Goal: Task Accomplishment & Management: Manage account settings

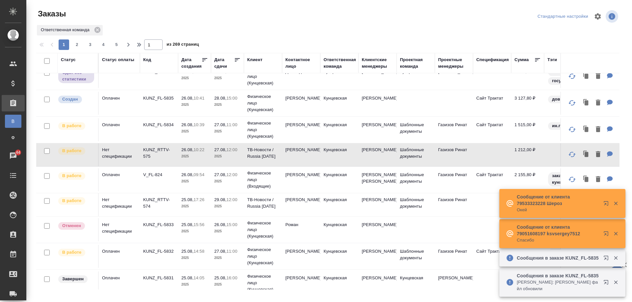
scroll to position [295, 0]
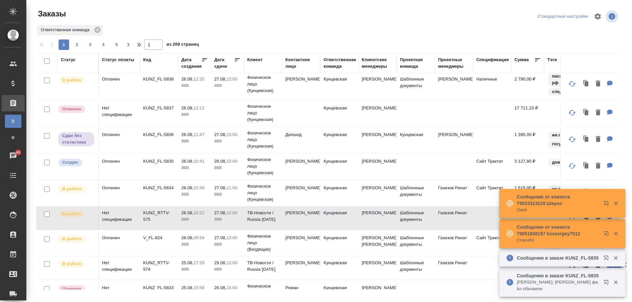
click at [316, 151] on td "Дилшод" at bounding box center [301, 139] width 38 height 23
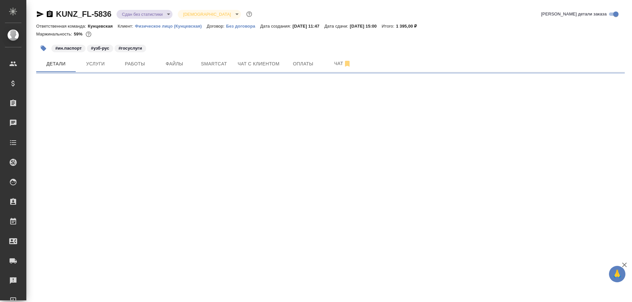
select select "RU"
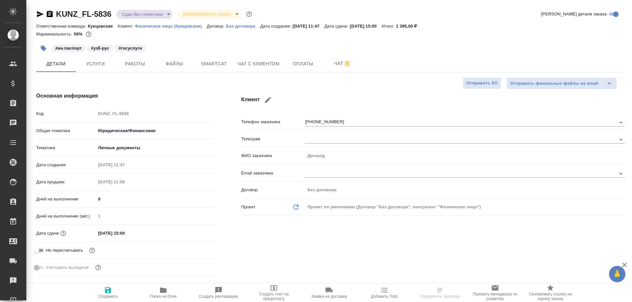
type textarea "x"
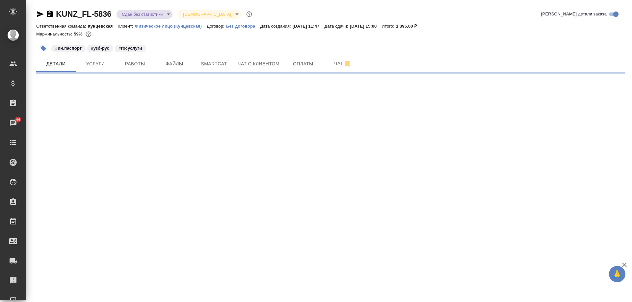
select select "RU"
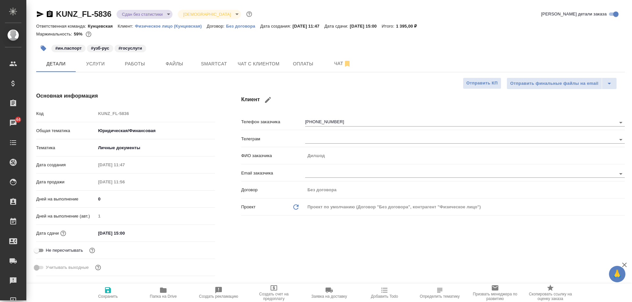
type textarea "x"
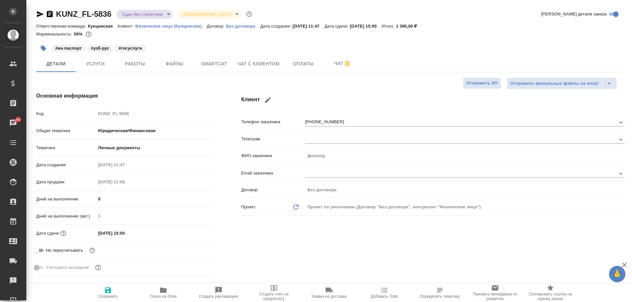
type textarea "x"
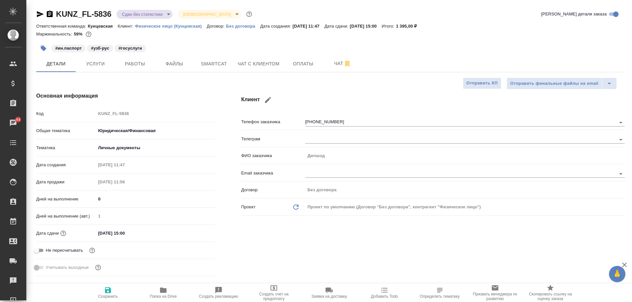
type textarea "x"
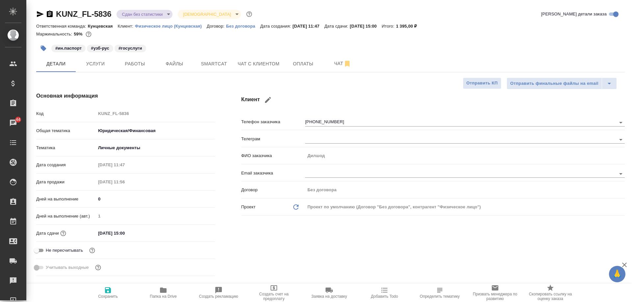
type textarea "x"
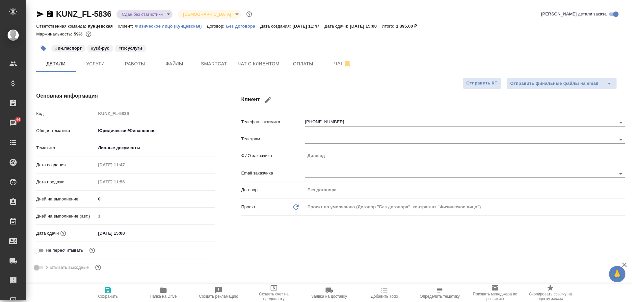
type textarea "x"
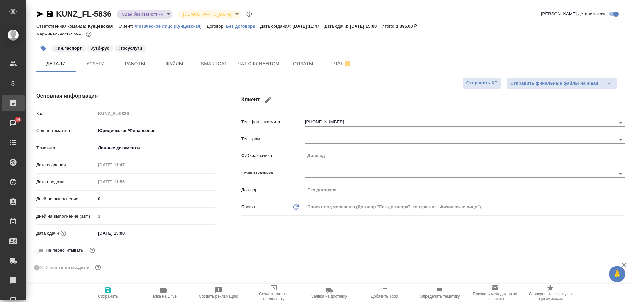
type textarea "x"
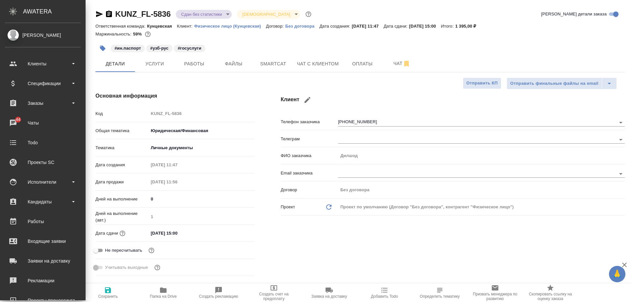
type textarea "x"
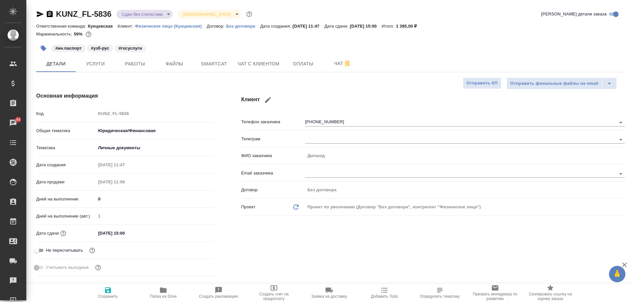
type textarea "x"
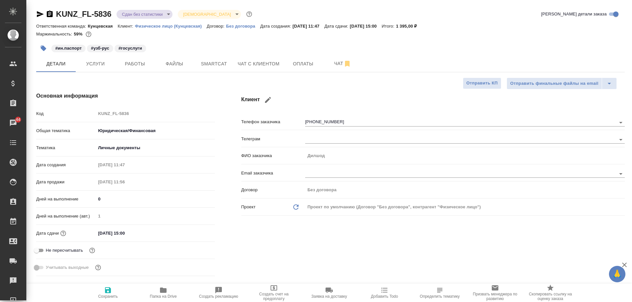
type textarea "x"
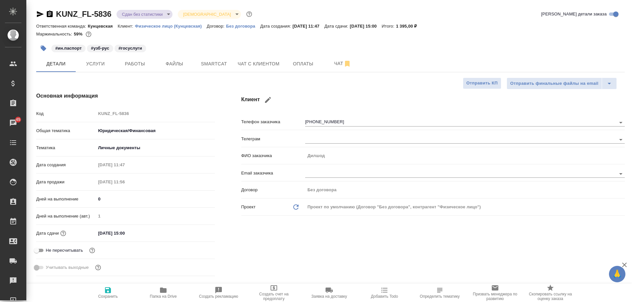
type textarea "x"
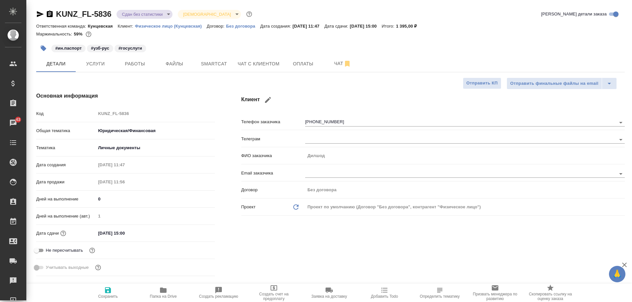
type textarea "x"
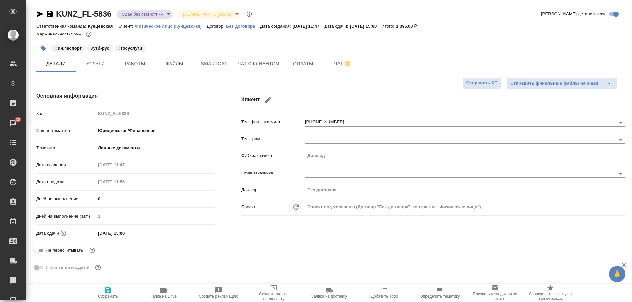
type textarea "x"
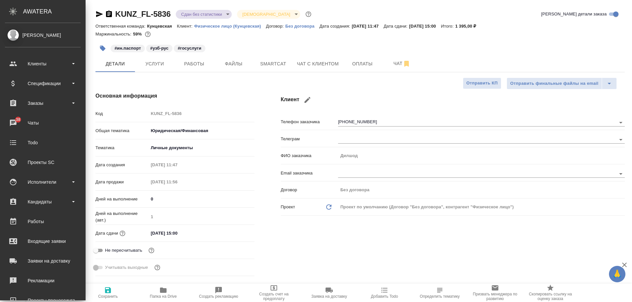
type textarea "x"
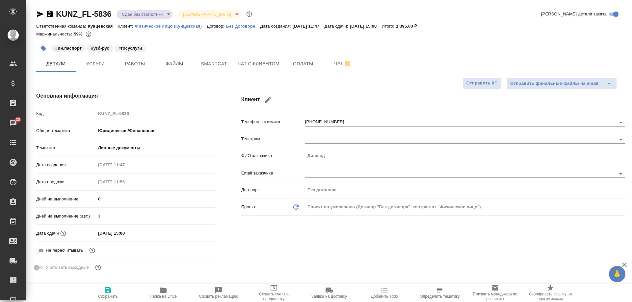
type textarea "x"
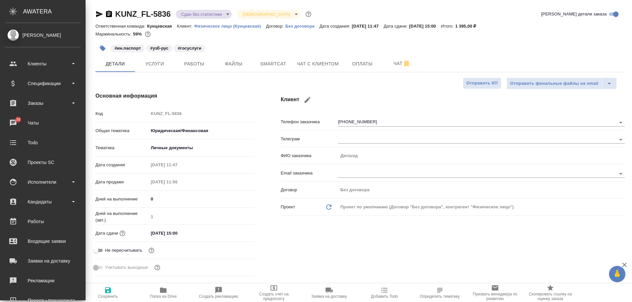
type textarea "x"
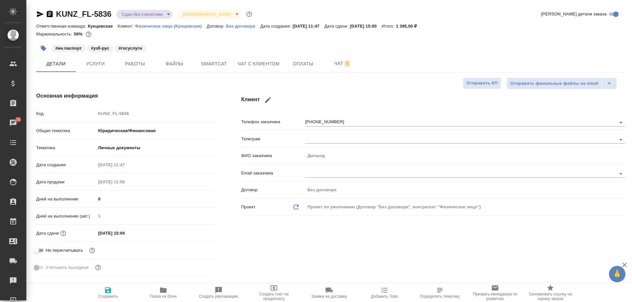
type textarea "x"
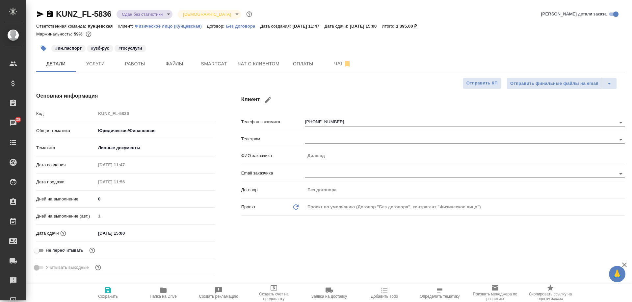
type textarea "x"
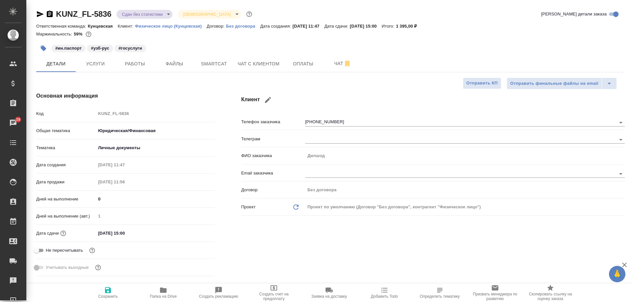
type textarea "x"
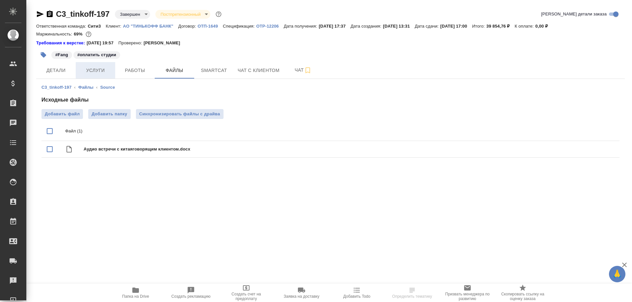
click at [107, 70] on span "Услуги" at bounding box center [96, 70] width 32 height 8
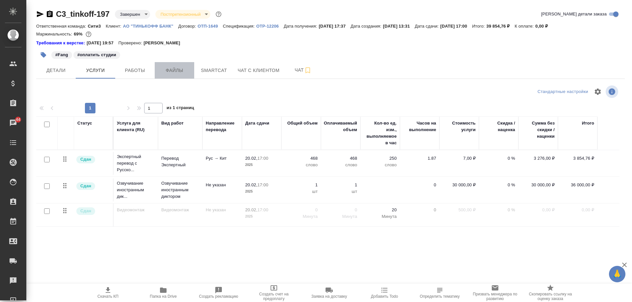
click at [167, 68] on span "Файлы" at bounding box center [175, 70] width 32 height 8
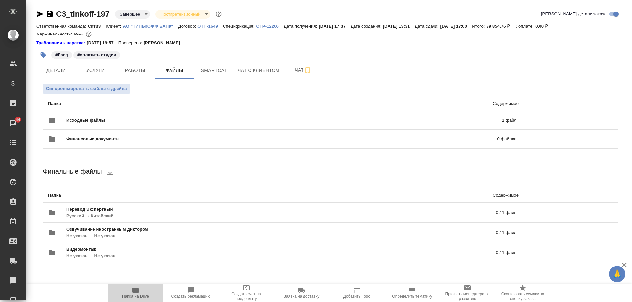
click at [137, 294] on icon "button" at bounding box center [136, 291] width 8 height 8
click at [43, 66] on span "Детали" at bounding box center [56, 70] width 32 height 8
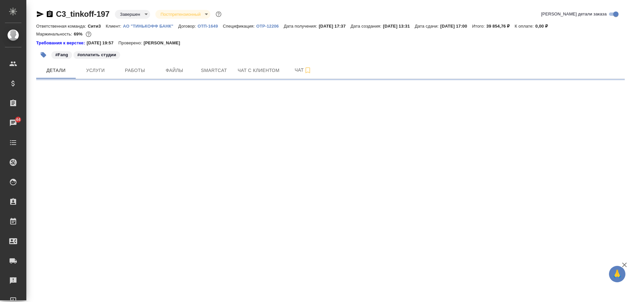
select select "RU"
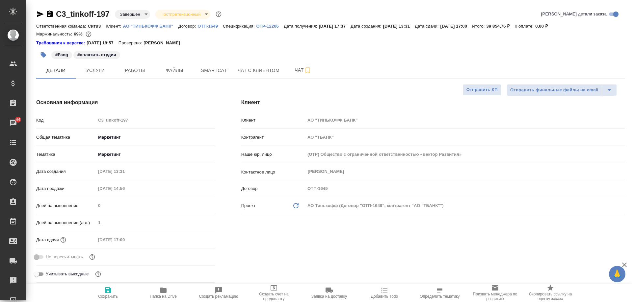
type textarea "x"
click at [106, 70] on span "Услуги" at bounding box center [96, 70] width 32 height 8
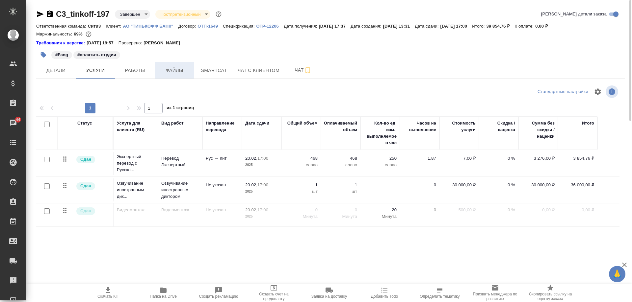
click at [182, 71] on span "Файлы" at bounding box center [175, 70] width 32 height 8
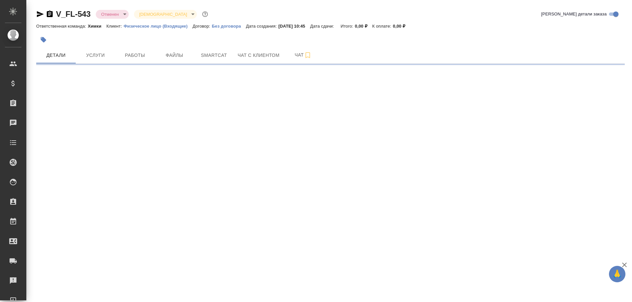
select select "RU"
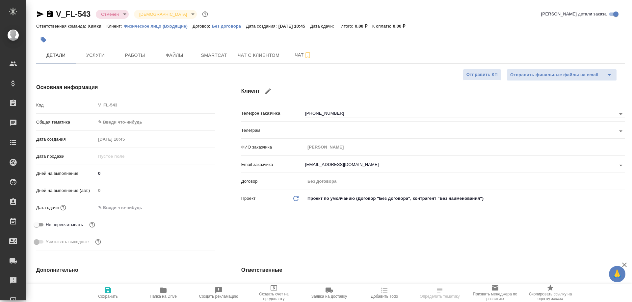
type textarea "x"
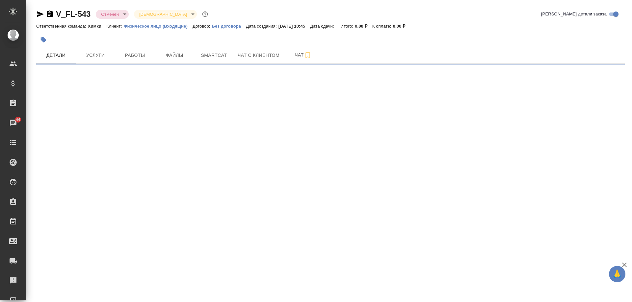
select select "RU"
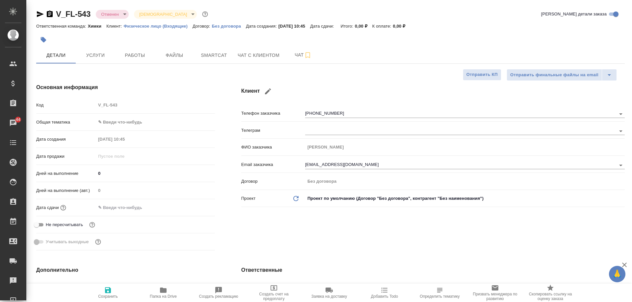
type textarea "x"
click at [166, 53] on span "Файлы" at bounding box center [175, 55] width 32 height 8
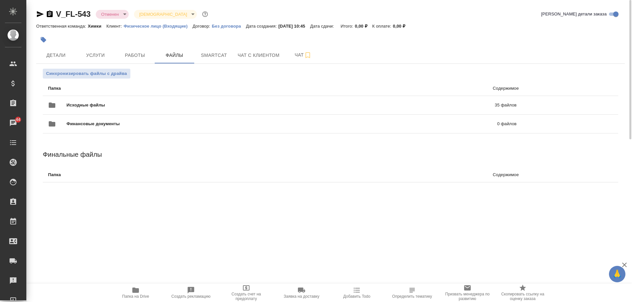
drag, startPoint x: 131, startPoint y: 292, endPoint x: 128, endPoint y: 301, distance: 9.6
click at [130, 296] on span "Папка на Drive" at bounding box center [135, 293] width 47 height 13
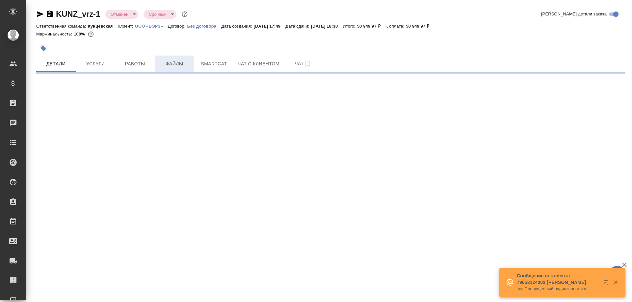
select select "RU"
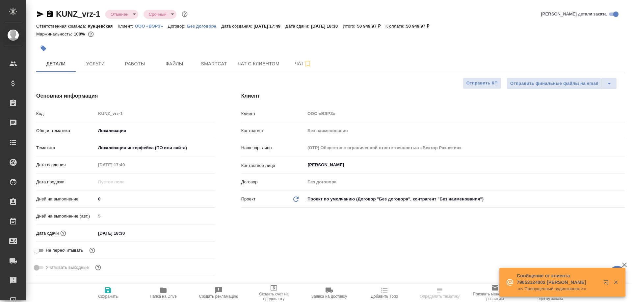
type textarea "x"
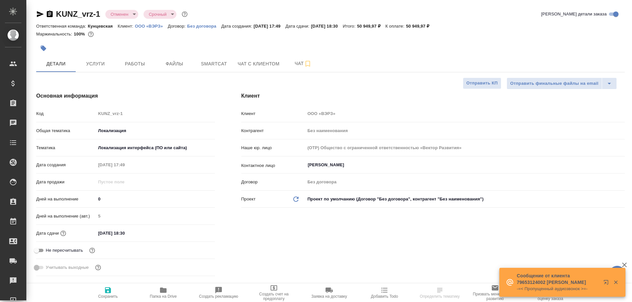
type textarea "x"
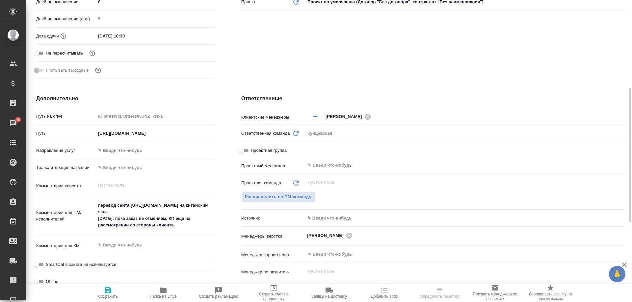
scroll to position [132, 0]
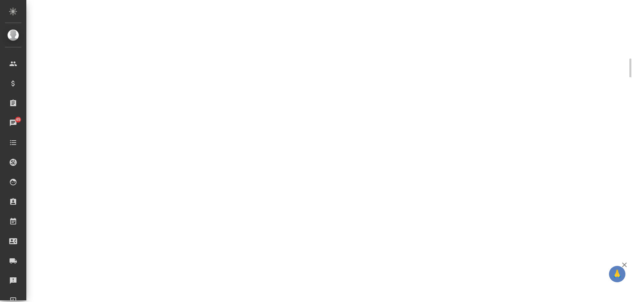
select select "RU"
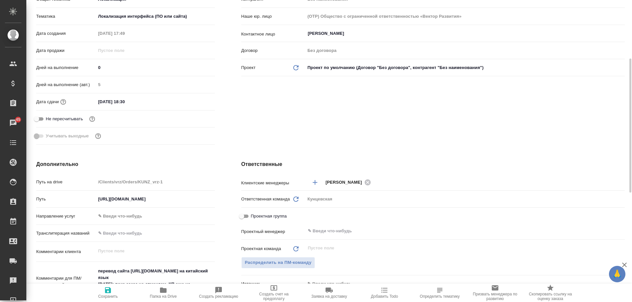
type textarea "x"
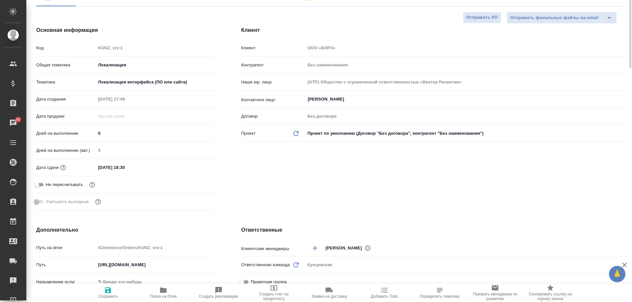
scroll to position [0, 0]
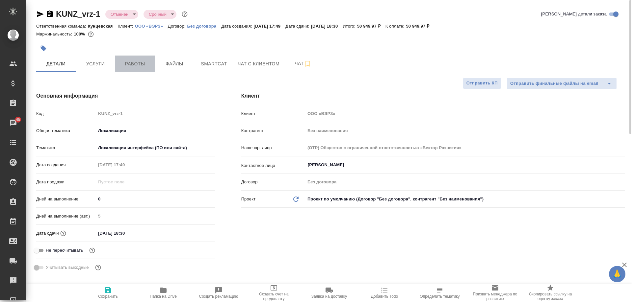
click at [141, 61] on span "Работы" at bounding box center [135, 64] width 32 height 8
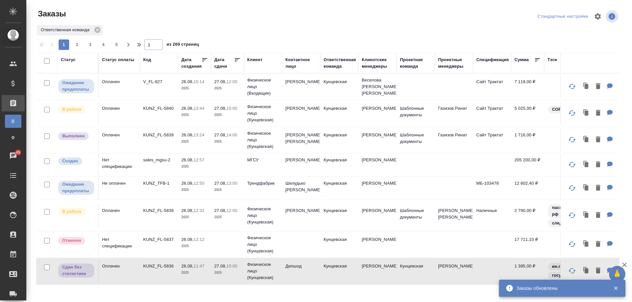
click at [162, 145] on td "KUNZ_FL-5839" at bounding box center [159, 140] width 38 height 23
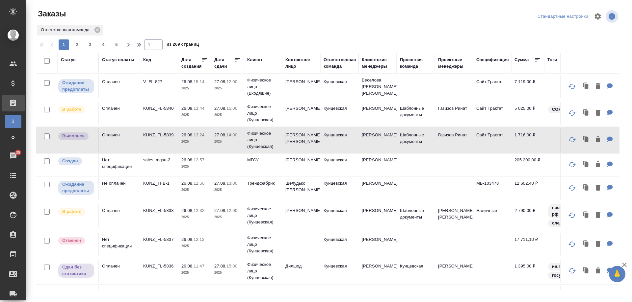
click at [10, 135] on div "Заказы физ. лиц" at bounding box center [5, 138] width 10 height 7
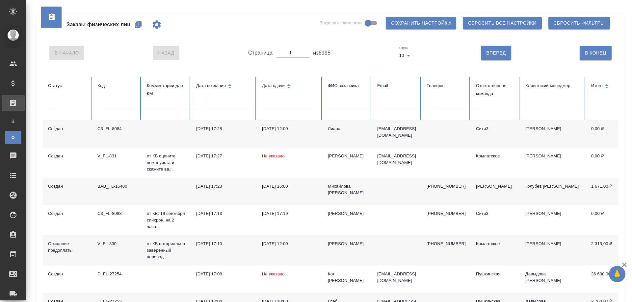
click at [139, 24] on icon "button" at bounding box center [138, 25] width 8 height 8
click at [11, 126] on link "В Все заказы" at bounding box center [13, 121] width 16 height 13
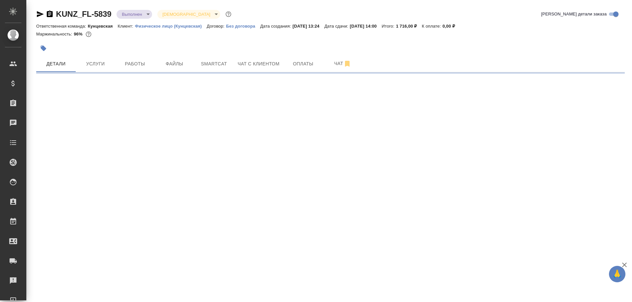
select select "RU"
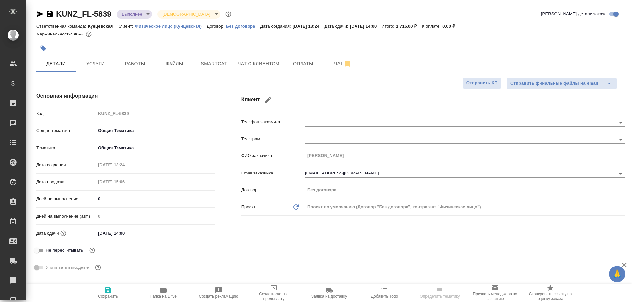
type textarea "x"
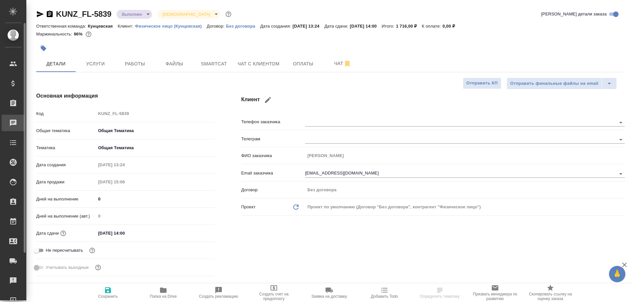
type textarea "x"
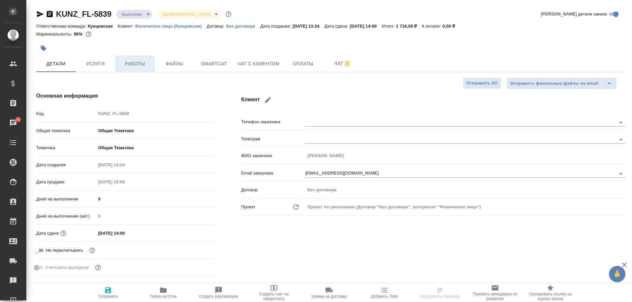
type textarea "x"
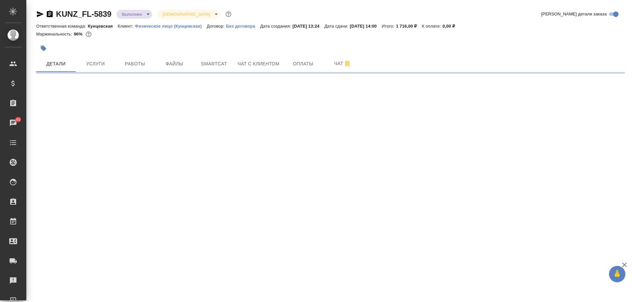
select select "RU"
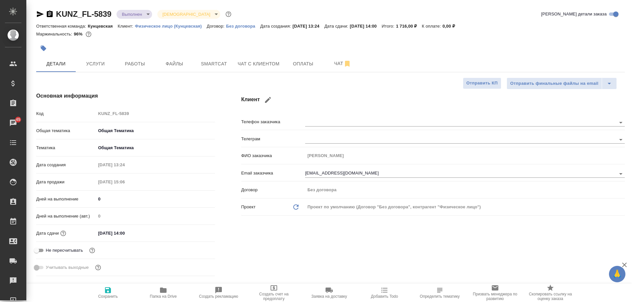
type textarea "x"
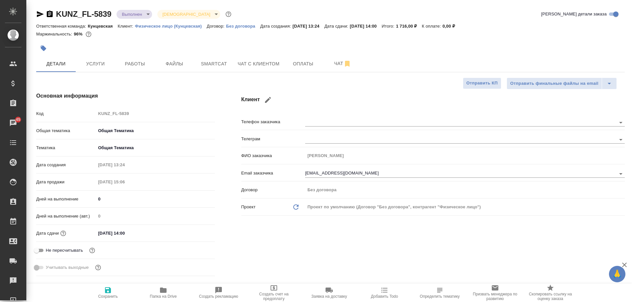
type textarea "x"
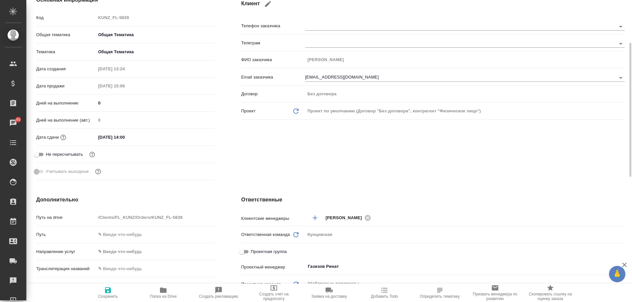
scroll to position [30, 0]
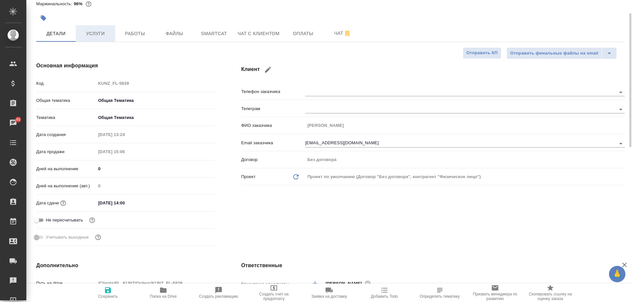
click at [104, 38] on button "Услуги" at bounding box center [95, 33] width 39 height 16
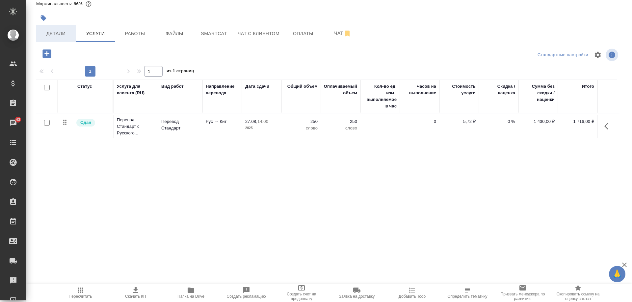
click at [74, 35] on button "Детали" at bounding box center [55, 33] width 39 height 16
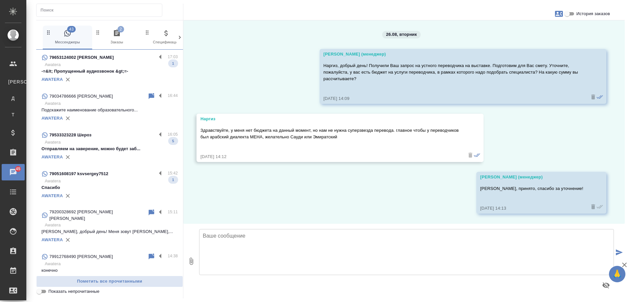
click at [112, 42] on span "2 Заказы" at bounding box center [117, 37] width 44 height 16
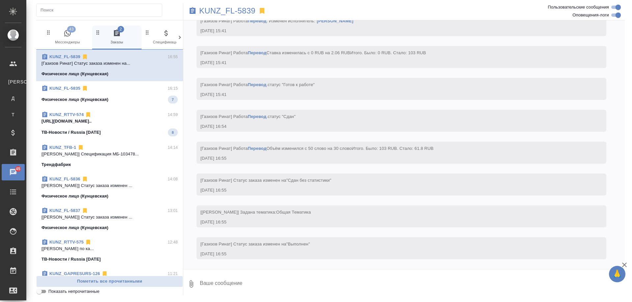
click at [100, 99] on p "Физическое лицо (Кунцевская)" at bounding box center [74, 99] width 67 height 7
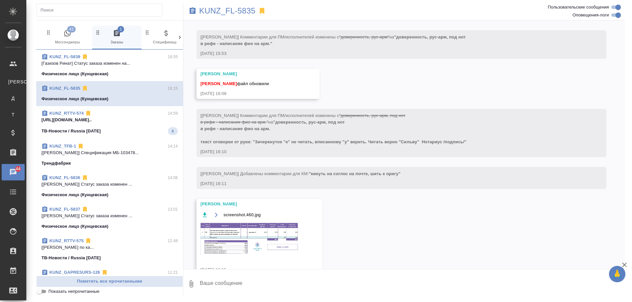
scroll to position [378, 0]
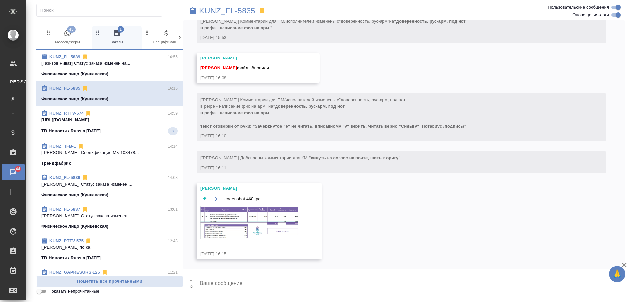
click at [111, 133] on div "ТВ-Новости / Russia Today 8" at bounding box center [109, 131] width 136 height 8
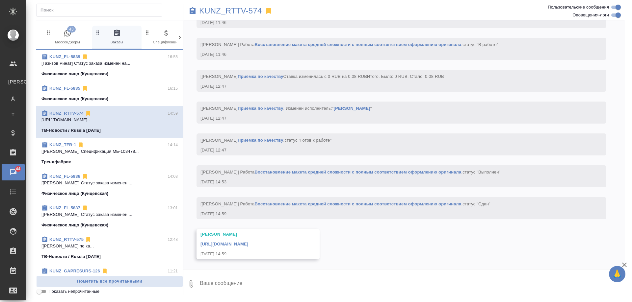
scroll to position [2183, 0]
click at [68, 113] on link "KUNZ_RTTV-574" at bounding box center [66, 113] width 34 height 5
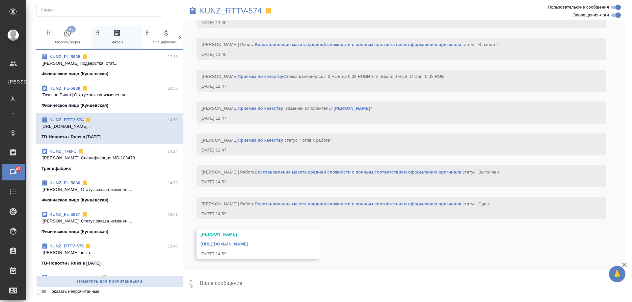
click at [71, 39] on span "43 Мессенджеры" at bounding box center [67, 37] width 44 height 16
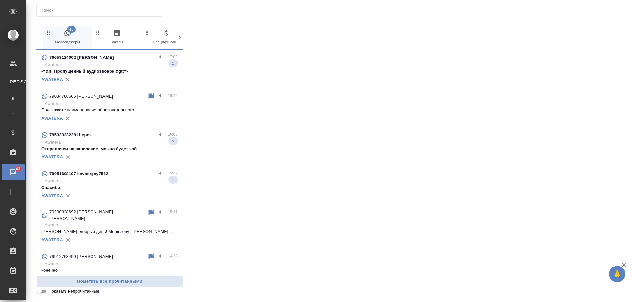
click at [133, 153] on div "AWATERA" at bounding box center [109, 157] width 136 height 10
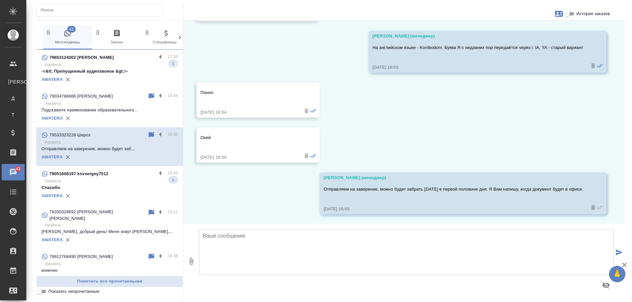
scroll to position [322, 0]
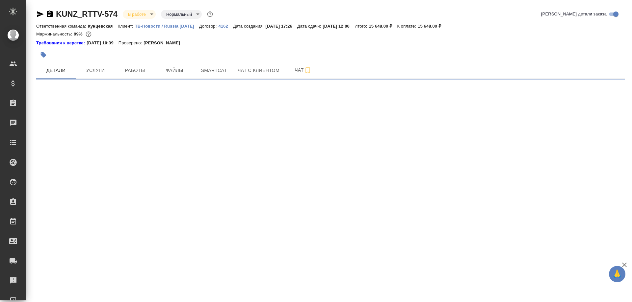
select select "RU"
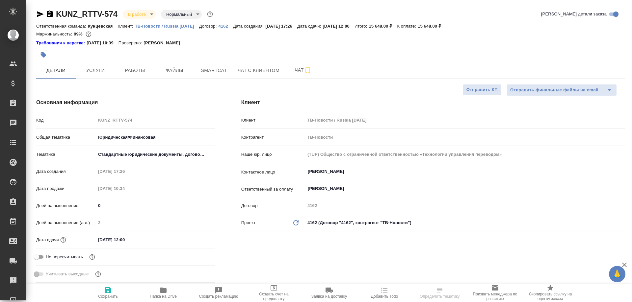
type textarea "x"
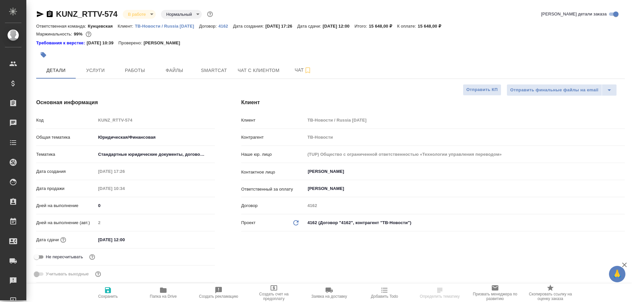
type textarea "x"
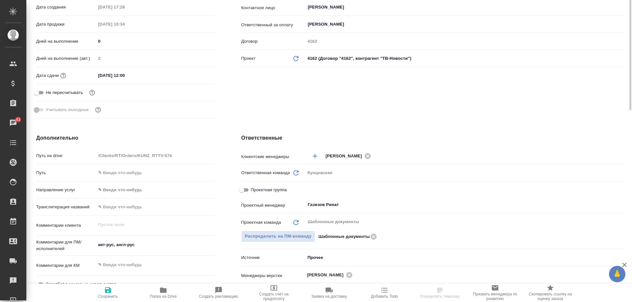
scroll to position [66, 0]
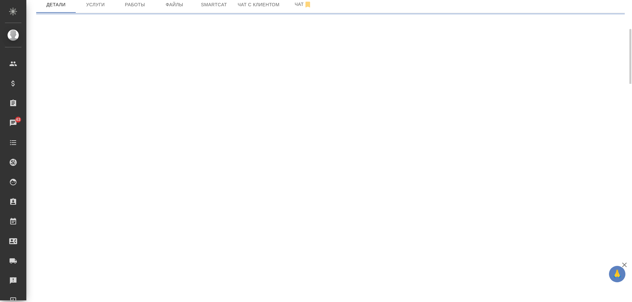
select select "RU"
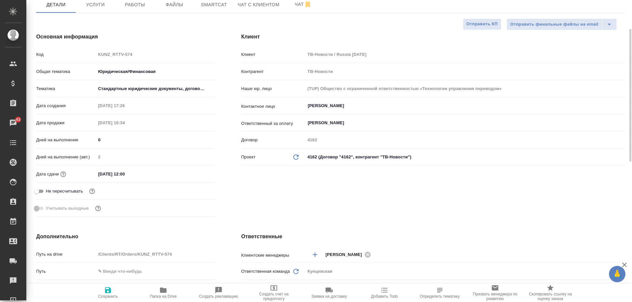
type textarea "x"
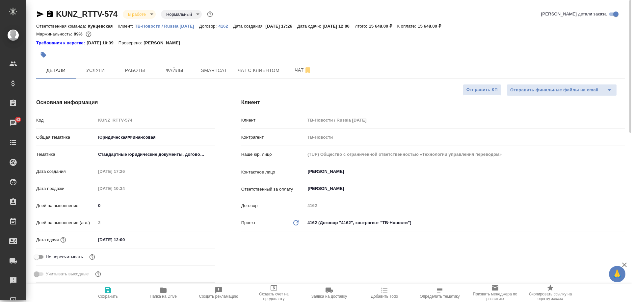
click at [96, 62] on div at bounding box center [232, 55] width 392 height 14
click at [103, 68] on span "Услуги" at bounding box center [96, 70] width 32 height 8
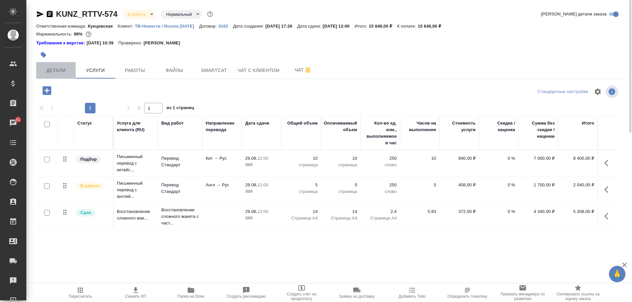
click at [60, 71] on span "Детали" at bounding box center [56, 70] width 32 height 8
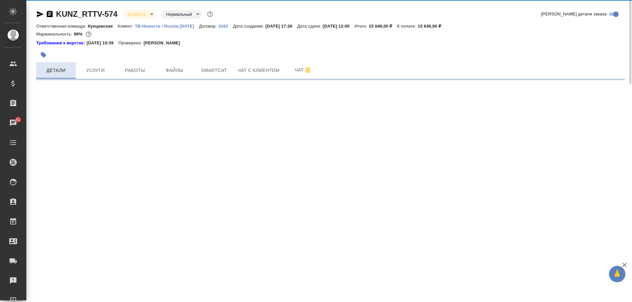
select select "RU"
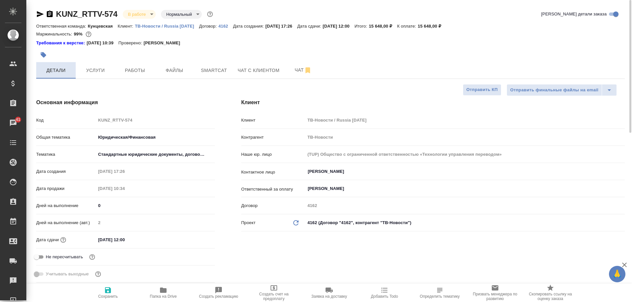
type textarea "x"
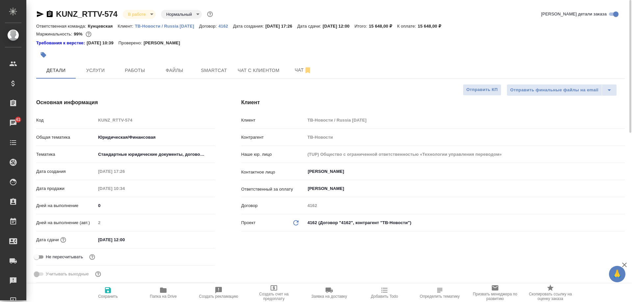
type textarea "x"
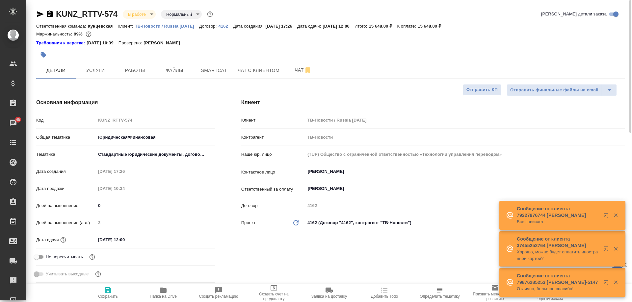
type textarea "x"
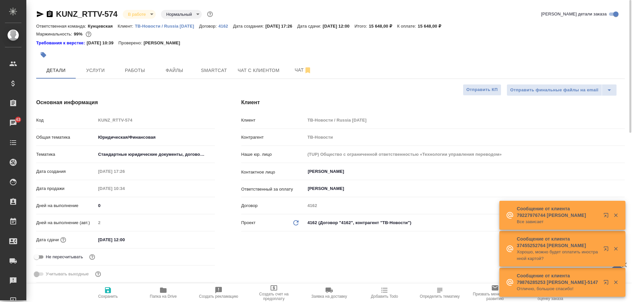
type textarea "x"
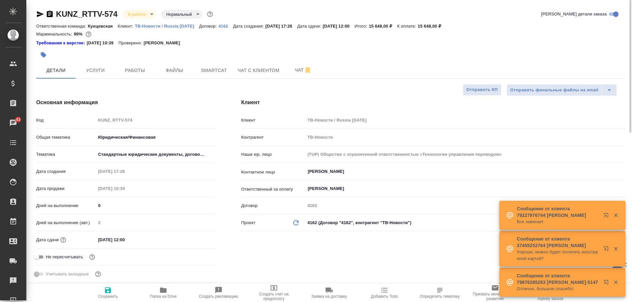
type textarea "x"
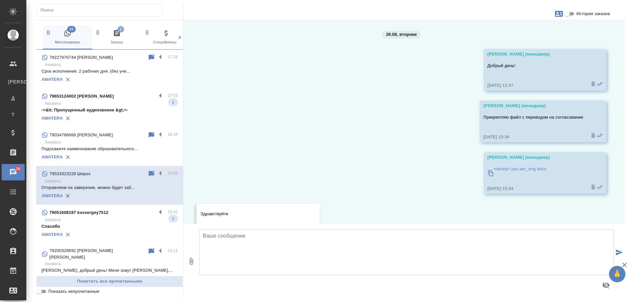
scroll to position [322, 0]
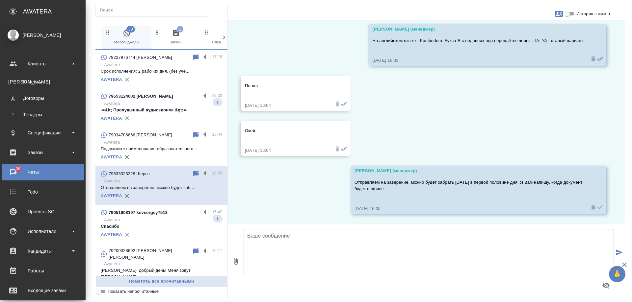
click at [158, 41] on span "1 Заказы" at bounding box center [176, 37] width 44 height 16
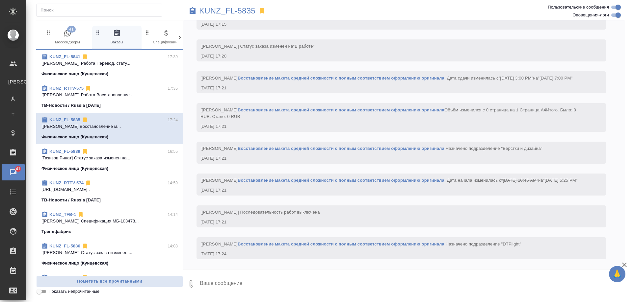
scroll to position [986, 0]
click at [56, 39] on span "45 Мессенджеры" at bounding box center [67, 37] width 44 height 16
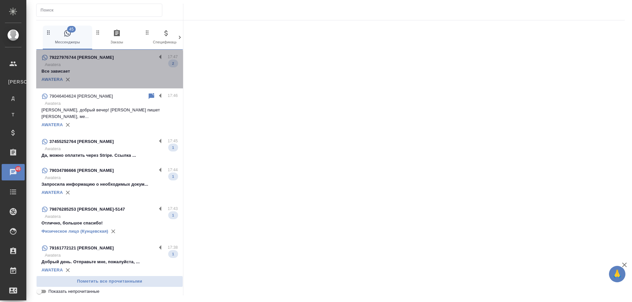
click at [128, 65] on p "Awatera" at bounding box center [111, 65] width 133 height 7
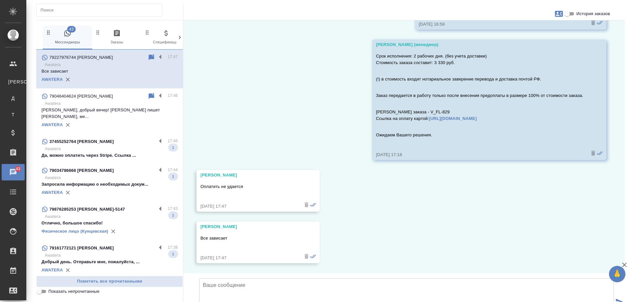
scroll to position [832, 0]
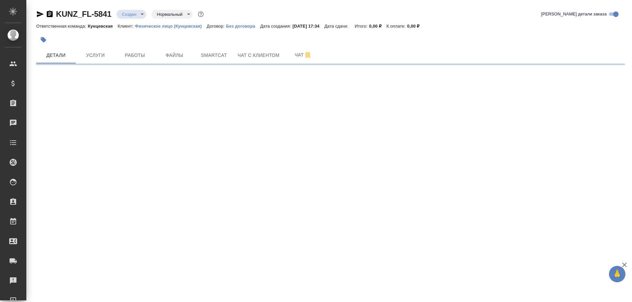
select select "RU"
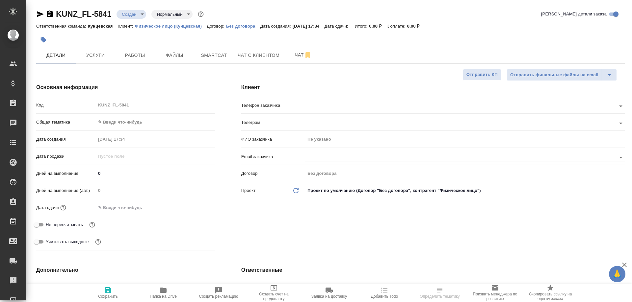
type textarea "x"
click at [133, 122] on body "🙏 .cls-1 fill:#fff; AWATERA [PERSON_NAME] Спецификации Заказы 39 Чаты Todo Прое…" at bounding box center [316, 151] width 632 height 302
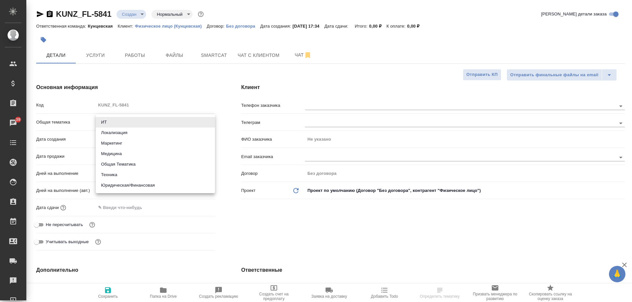
click at [142, 190] on li "Юридическая/Финансовая" at bounding box center [155, 185] width 119 height 11
type input "yr-fn"
type textarea "x"
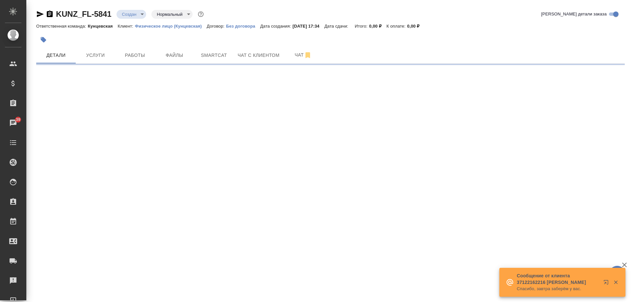
select select "RU"
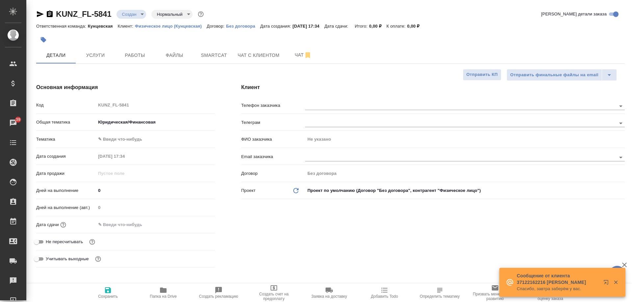
type textarea "x"
click at [131, 137] on body "🙏 .cls-1 fill:#fff; AWATERA [PERSON_NAME] Спецификации Заказы 39 Чаты Todo Прое…" at bounding box center [316, 151] width 632 height 302
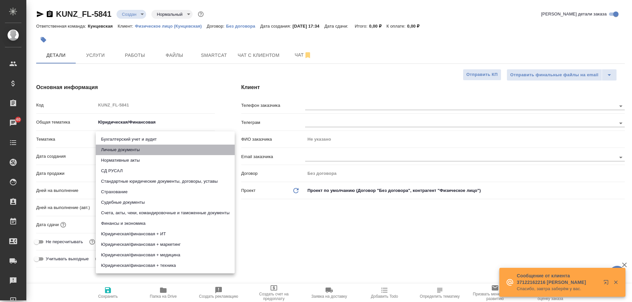
click at [146, 152] on li "Личные документы" at bounding box center [165, 150] width 139 height 11
type input "5a8b8b956a9677013d343cfe"
type textarea "x"
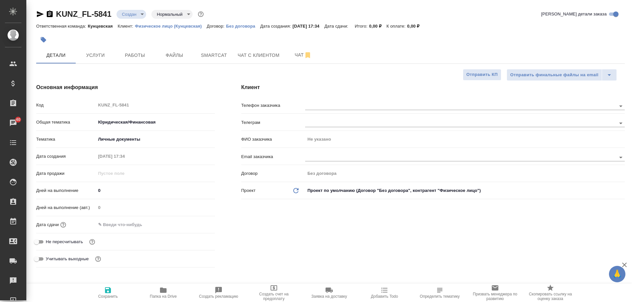
click at [133, 219] on div "Дата сдачи" at bounding box center [125, 225] width 179 height 12
click at [133, 228] on input "text" at bounding box center [125, 225] width 58 height 10
click at [197, 224] on icon "button" at bounding box center [196, 225] width 8 height 8
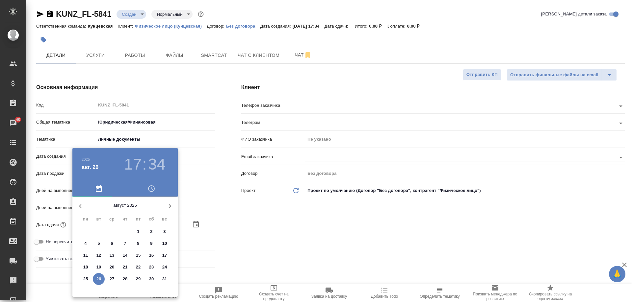
click at [110, 281] on p "27" at bounding box center [112, 279] width 5 height 7
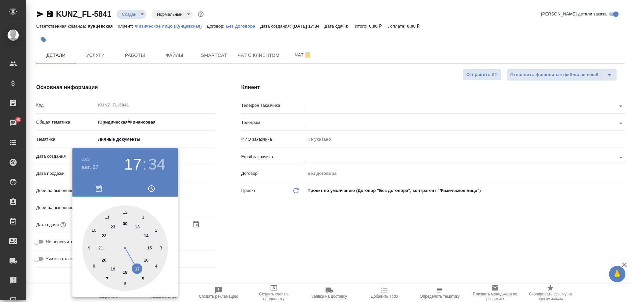
type input "27.08.2025 17:34"
type textarea "x"
click at [147, 238] on div at bounding box center [125, 249] width 86 height 86
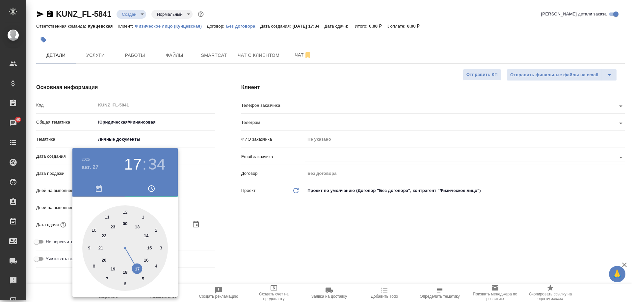
type input "27.08.2025 14:34"
type textarea "x"
click at [126, 213] on div at bounding box center [125, 249] width 86 height 86
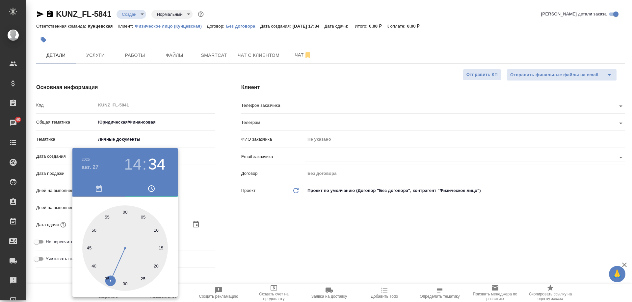
type input "[DATE] 14:00"
type textarea "x"
click at [208, 222] on div at bounding box center [316, 151] width 632 height 302
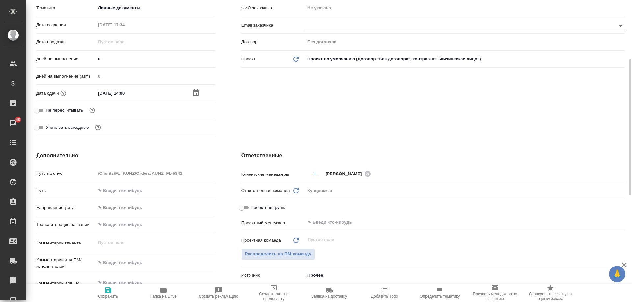
scroll to position [230, 0]
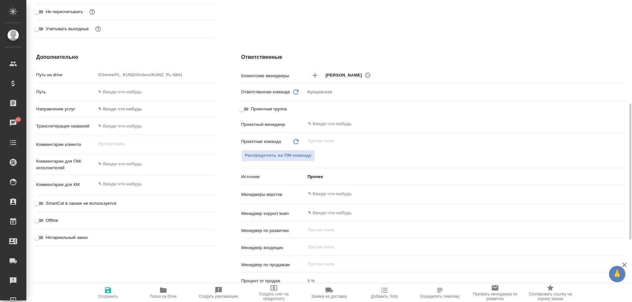
type textarea "x"
click at [111, 166] on textarea at bounding box center [155, 164] width 119 height 11
type textarea "x"
type textarea "п"
type textarea "x"
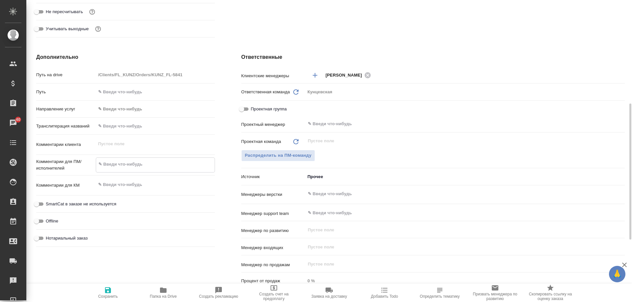
type textarea "x"
type textarea "пр"
type textarea "x"
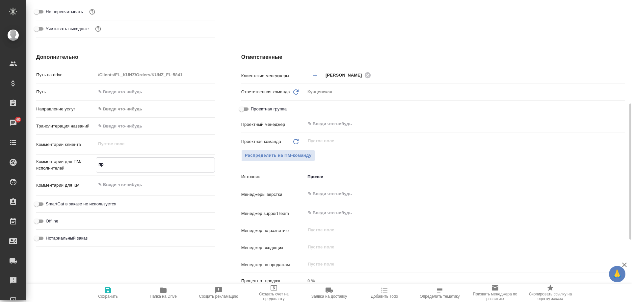
type textarea "x"
type textarea "пра"
type textarea "x"
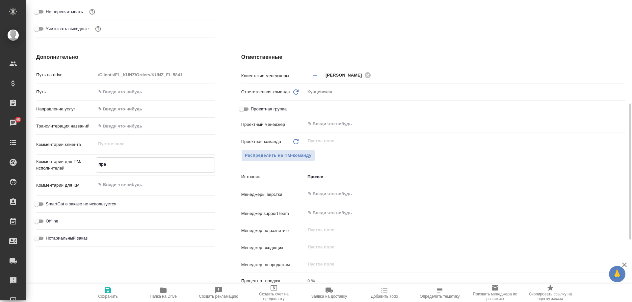
type textarea "прав"
type textarea "x"
type textarea "права"
type textarea "x"
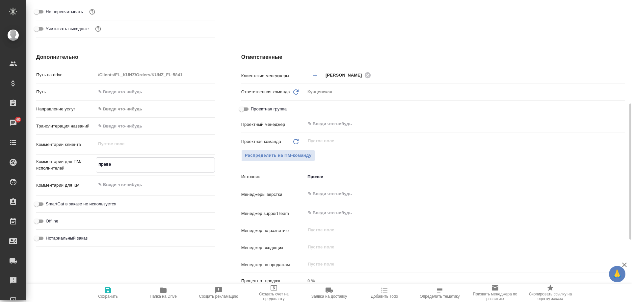
type textarea "x"
type textarea "права,"
type textarea "x"
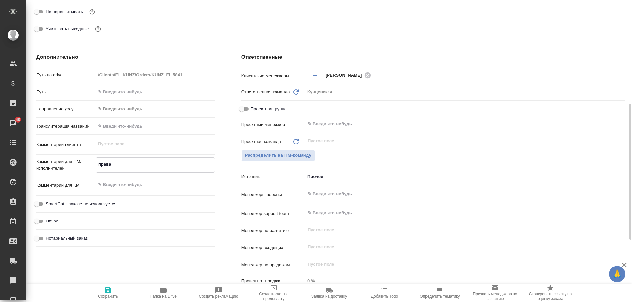
type textarea "x"
type textarea "права,"
type textarea "x"
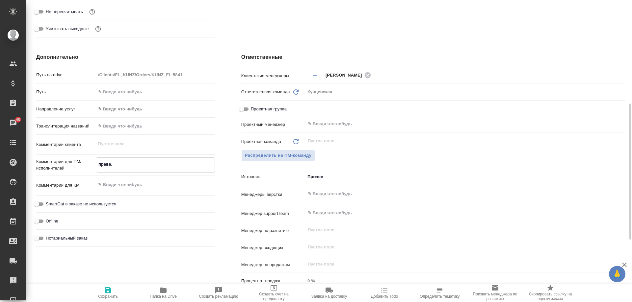
type textarea "x"
type textarea "права, т"
type textarea "x"
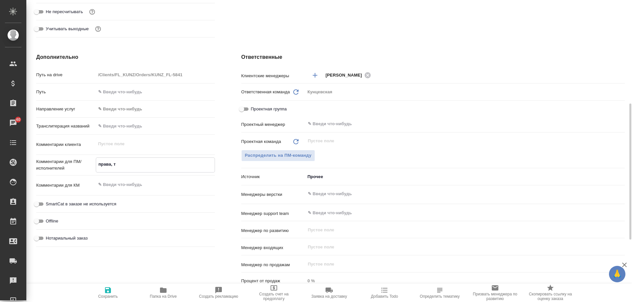
type textarea "права, та"
type textarea "x"
type textarea "права, тад"
type textarea "x"
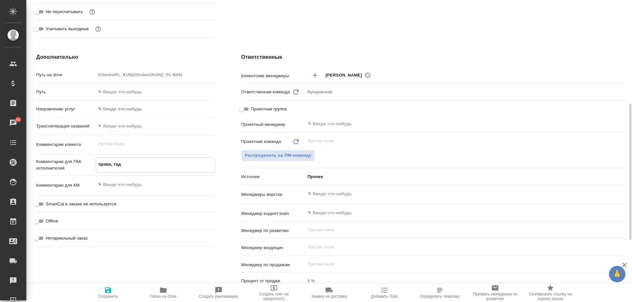
type textarea "x"
type textarea "права, тадж"
type textarea "x"
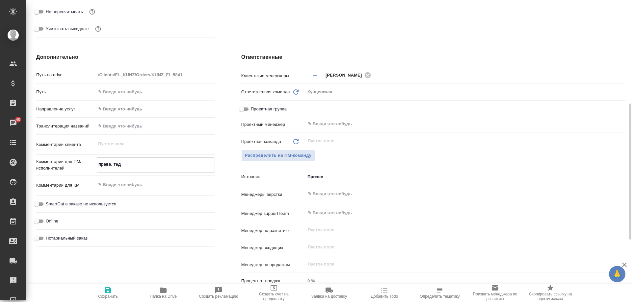
type textarea "x"
type textarea "права, тадж-"
type textarea "x"
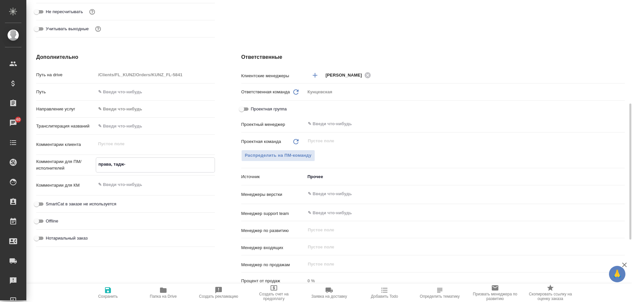
type textarea "x"
type textarea "права, тадж-р"
type textarea "x"
type textarea "права, тадж-ру"
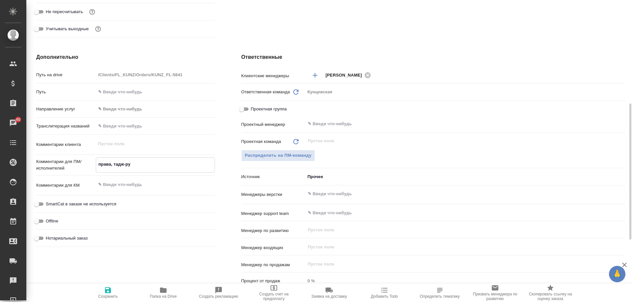
type textarea "x"
type textarea "права, тадж-рус"
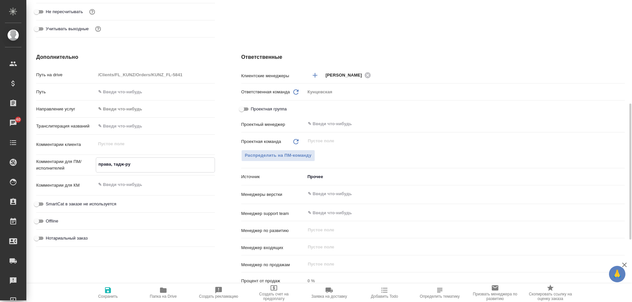
type textarea "x"
type textarea "права, тадж-рус"
type textarea "x"
click at [68, 239] on span "Нотариальный заказ" at bounding box center [67, 238] width 42 height 7
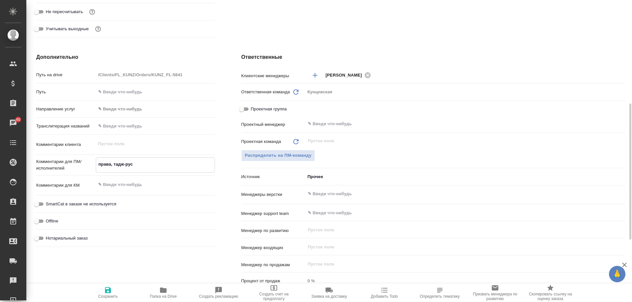
click at [48, 239] on input "Нотариальный заказ" at bounding box center [37, 239] width 24 height 8
checkbox input "true"
type textarea "x"
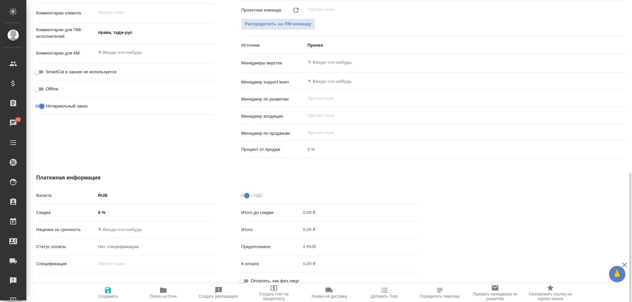
scroll to position [369, 0]
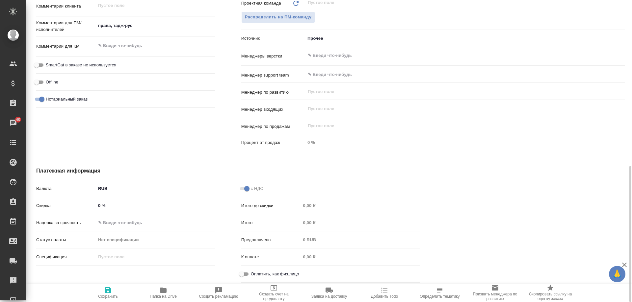
click at [277, 273] on span "Оплатить, как физ.лицо" at bounding box center [275, 274] width 48 height 7
click at [253, 273] on input "Оплатить, как физ.лицо" at bounding box center [242, 275] width 24 height 8
checkbox input "true"
type textarea "x"
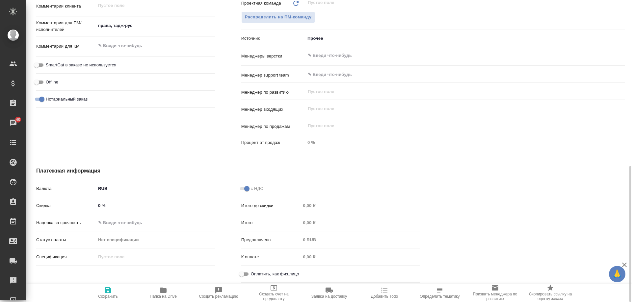
type textarea "x"
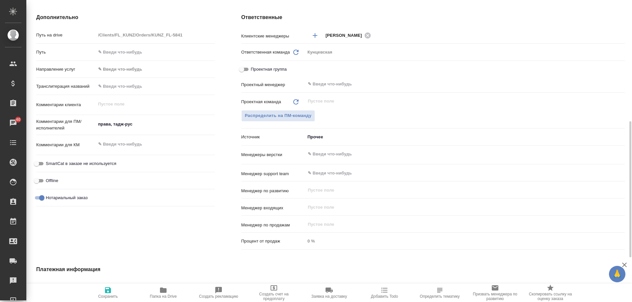
scroll to position [171, 0]
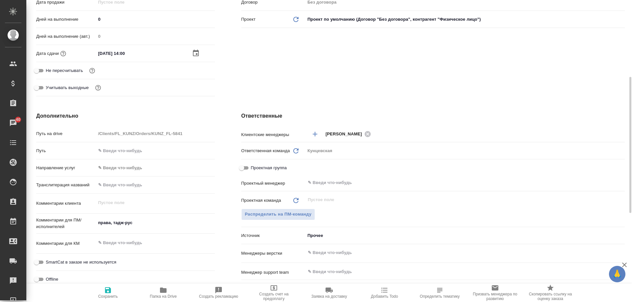
click at [107, 294] on icon "button" at bounding box center [108, 291] width 6 height 6
type textarea "x"
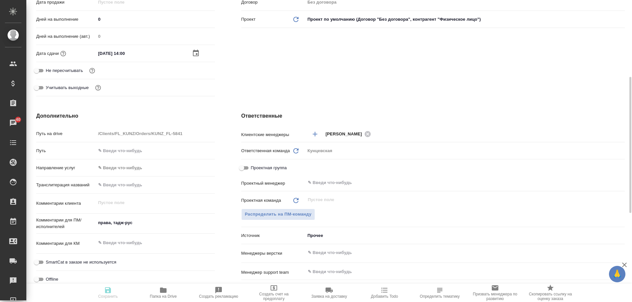
type textarea "x"
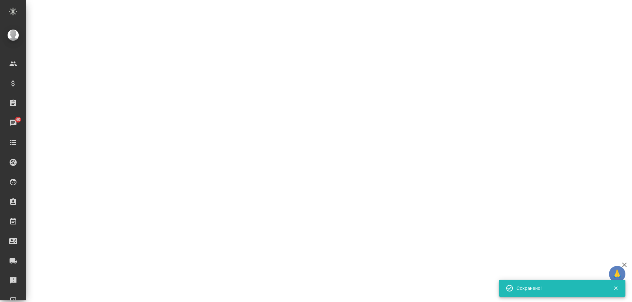
select select "RU"
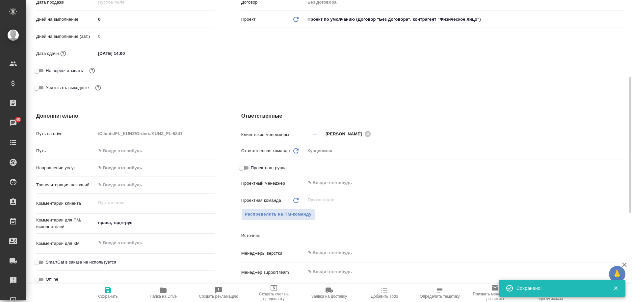
type textarea "x"
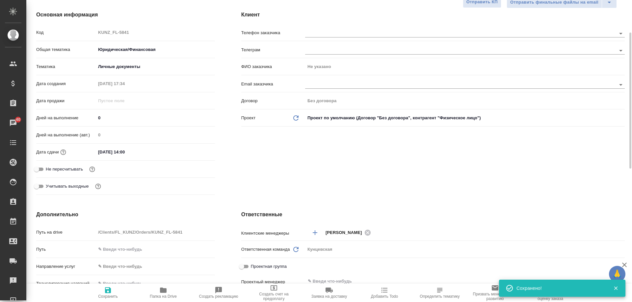
scroll to position [0, 0]
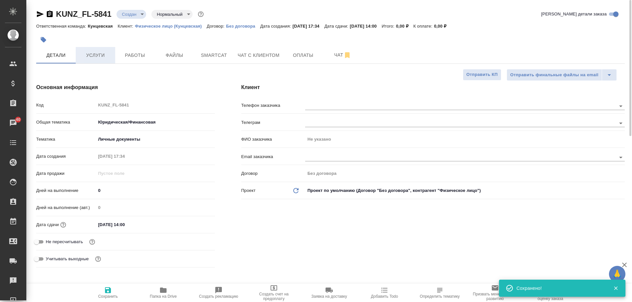
click at [83, 54] on span "Услуги" at bounding box center [96, 55] width 32 height 8
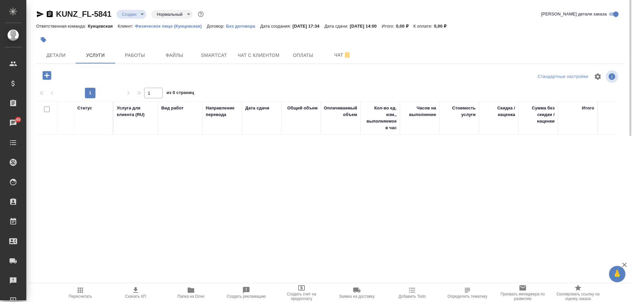
click at [50, 75] on icon "button" at bounding box center [46, 75] width 9 height 9
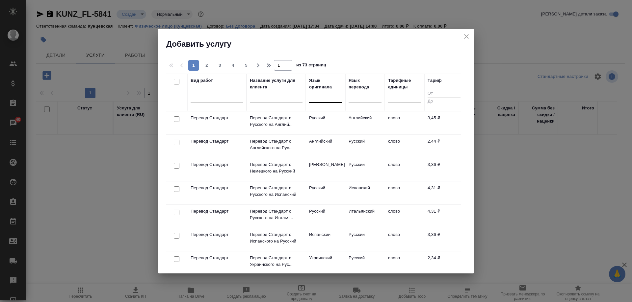
click at [327, 100] on div at bounding box center [325, 96] width 33 height 10
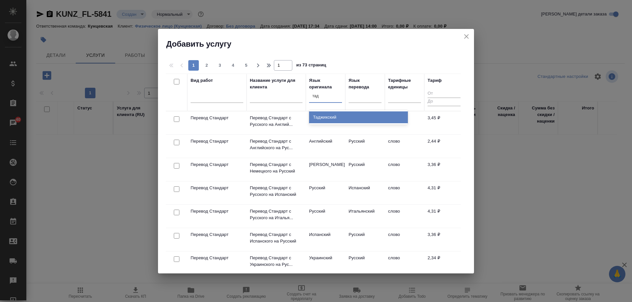
type input "тадж"
click at [333, 114] on div "Таджикский" at bounding box center [358, 118] width 99 height 12
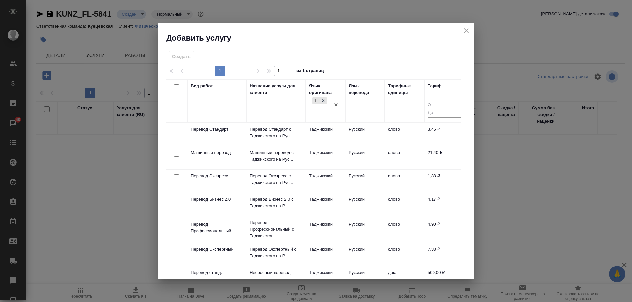
click at [354, 107] on div at bounding box center [365, 108] width 33 height 10
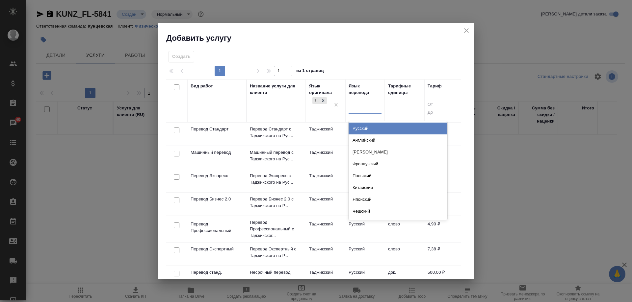
click at [360, 127] on div "Русский" at bounding box center [398, 129] width 99 height 12
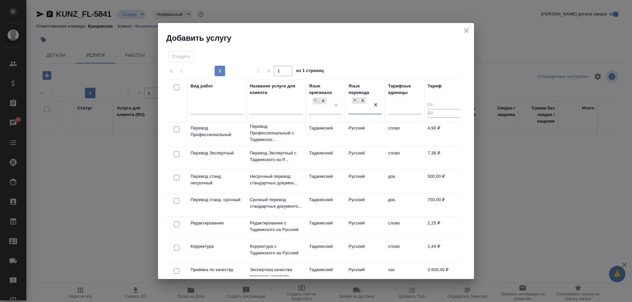
scroll to position [99, 0]
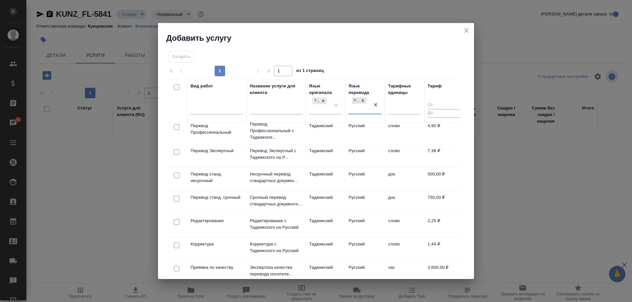
click at [390, 177] on td "док." at bounding box center [404, 179] width 39 height 23
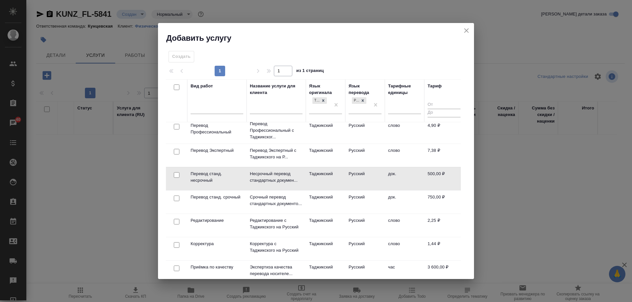
click at [390, 177] on td "док." at bounding box center [404, 179] width 39 height 23
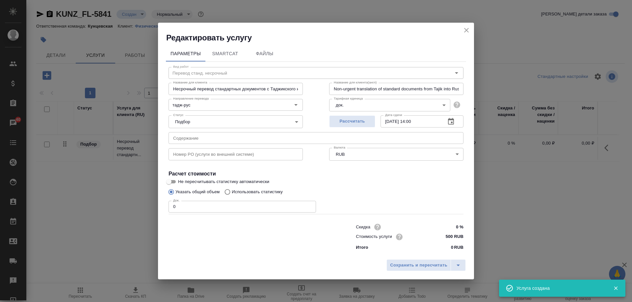
click at [242, 206] on input "0" at bounding box center [242, 207] width 147 height 12
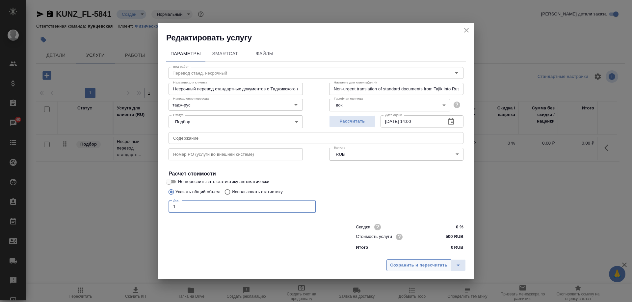
type input "1"
click at [402, 263] on span "Сохранить и пересчитать" at bounding box center [418, 266] width 57 height 8
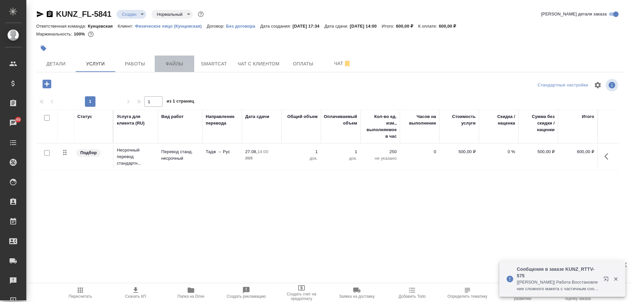
click at [174, 56] on button "Файлы" at bounding box center [174, 64] width 39 height 16
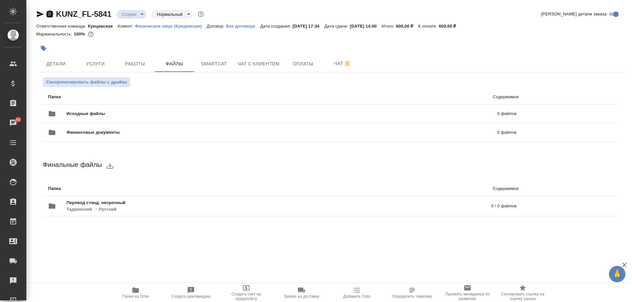
click at [47, 14] on icon "button" at bounding box center [50, 14] width 6 height 7
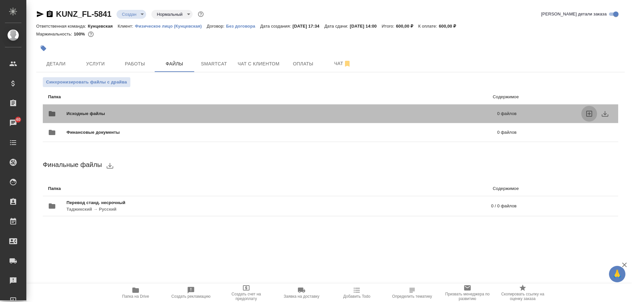
click at [587, 113] on icon "uploadFiles" at bounding box center [589, 114] width 8 height 8
click at [0, 0] on input "uploadFiles" at bounding box center [0, 0] width 0 height 0
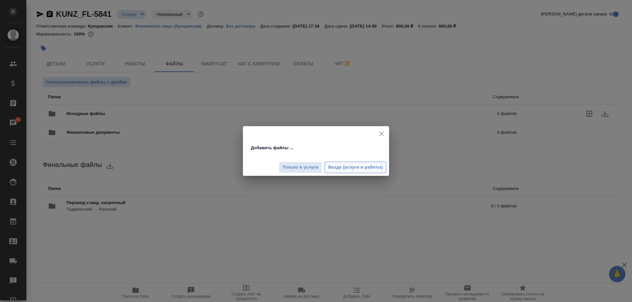
click at [359, 167] on span "Везде (услуги и работы)" at bounding box center [355, 168] width 55 height 8
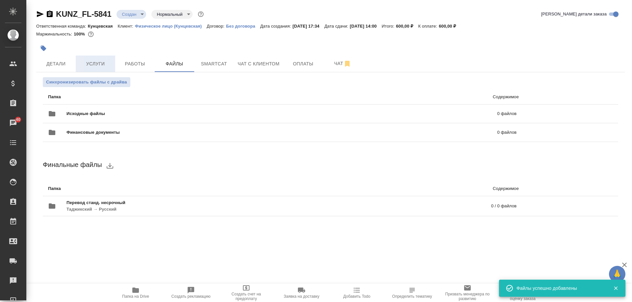
click at [97, 65] on span "Услуги" at bounding box center [96, 64] width 32 height 8
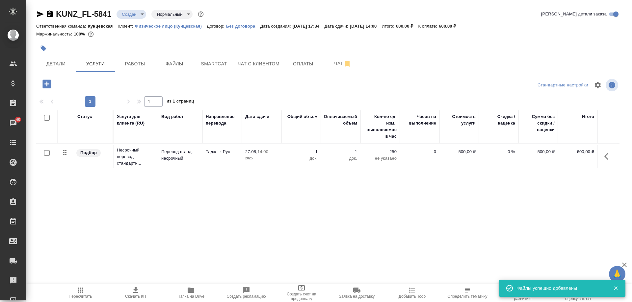
click at [45, 85] on icon "button" at bounding box center [46, 84] width 9 height 9
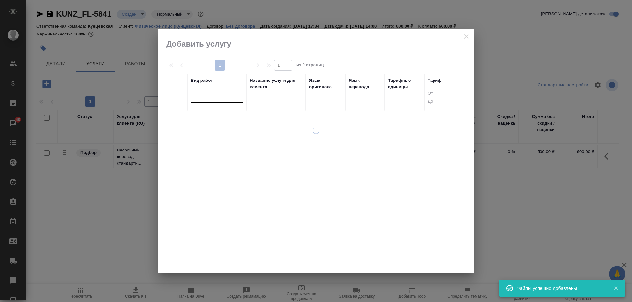
click at [209, 100] on div at bounding box center [217, 96] width 53 height 10
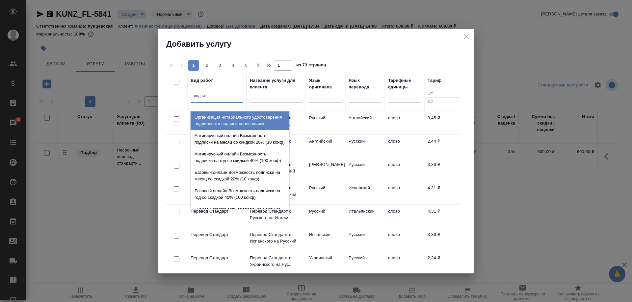
type input "подписи"
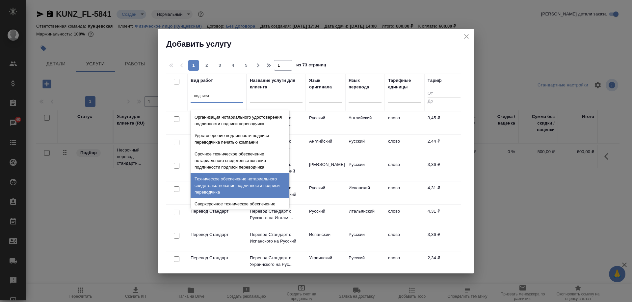
click at [247, 197] on div "Техническое обеспечение нотариального свидетельствования подлинности подписи пе…" at bounding box center [240, 185] width 99 height 25
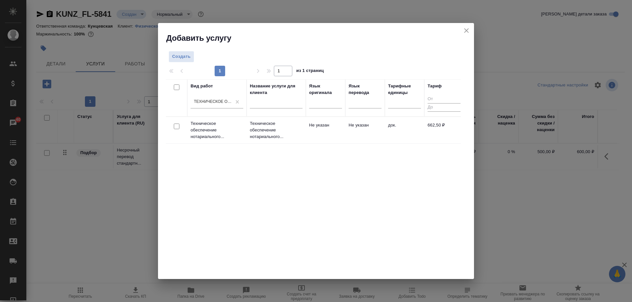
click at [303, 131] on td "Техническое обеспечение нотариального..." at bounding box center [276, 130] width 59 height 26
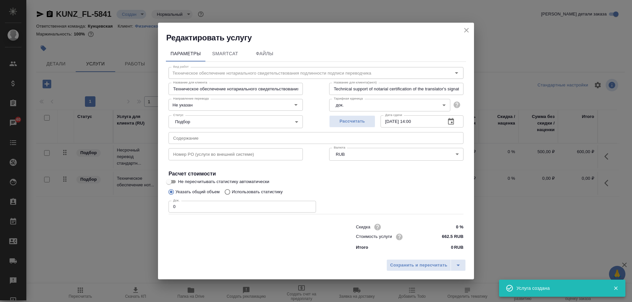
click at [188, 206] on input "0" at bounding box center [242, 207] width 147 height 12
type input "1"
click at [411, 269] on span "Сохранить и пересчитать" at bounding box center [418, 266] width 57 height 8
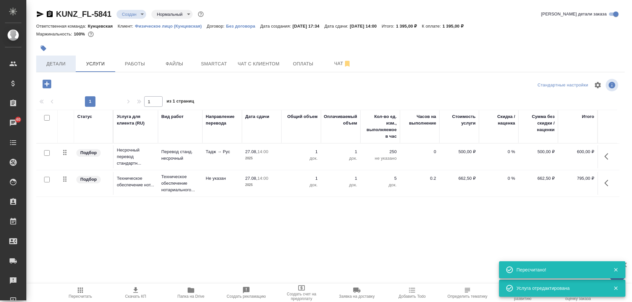
click at [60, 64] on span "Детали" at bounding box center [56, 64] width 32 height 8
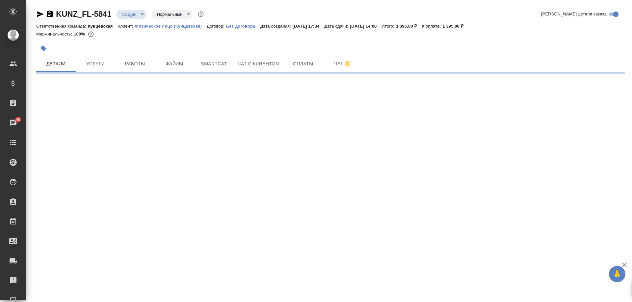
select select "RU"
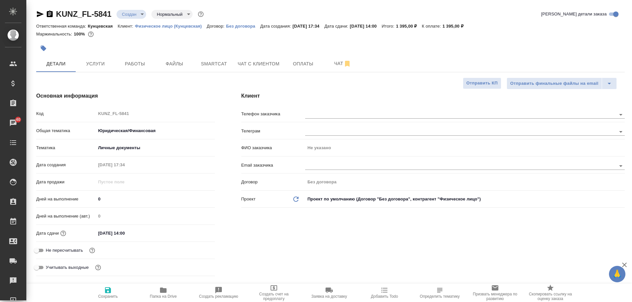
type textarea "x"
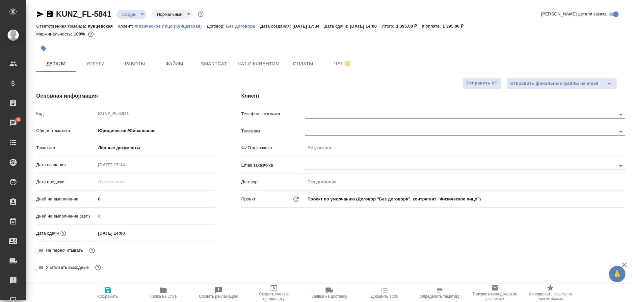
type textarea "x"
click at [346, 113] on input "text" at bounding box center [449, 115] width 289 height 8
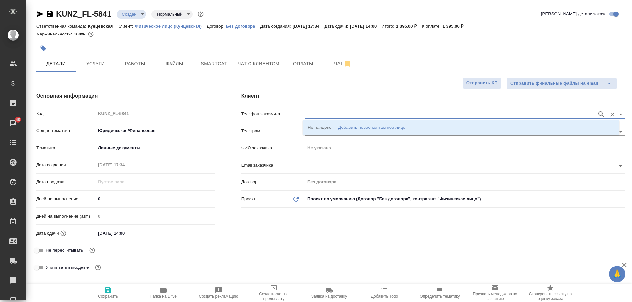
click at [360, 124] on div "Добавить новое контактное лицо" at bounding box center [371, 127] width 67 height 7
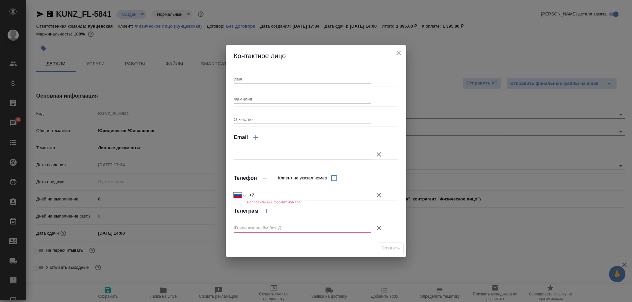
click at [279, 78] on input "Имя" at bounding box center [302, 78] width 137 height 9
type input "Умедчон"
click at [377, 192] on icon "button" at bounding box center [379, 196] width 8 height 8
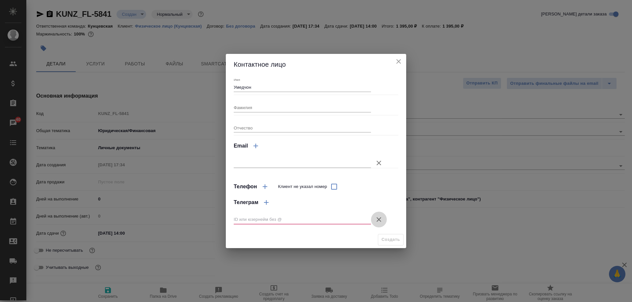
click at [376, 221] on icon "button" at bounding box center [379, 220] width 8 height 8
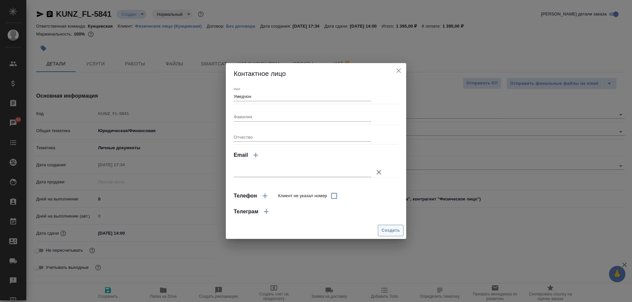
click at [388, 232] on span "Создать" at bounding box center [390, 231] width 18 height 8
type input "Умедчон"
type textarea "x"
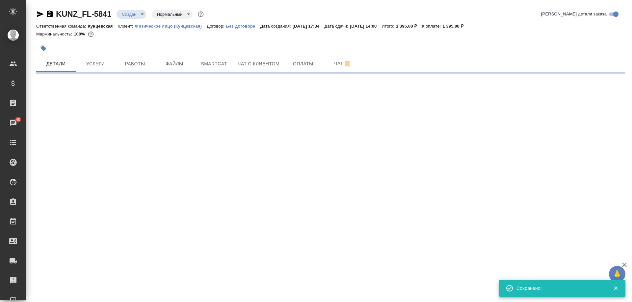
type input "holyTrinity"
select select "RU"
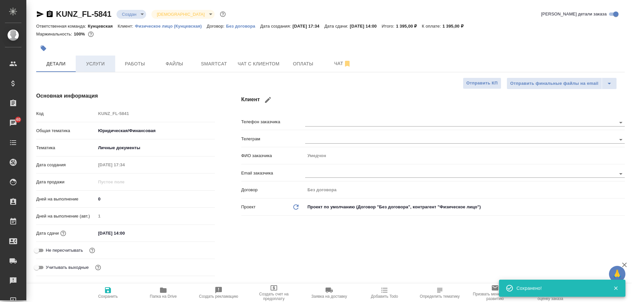
type textarea "x"
click at [149, 68] on span "Работы" at bounding box center [135, 64] width 32 height 8
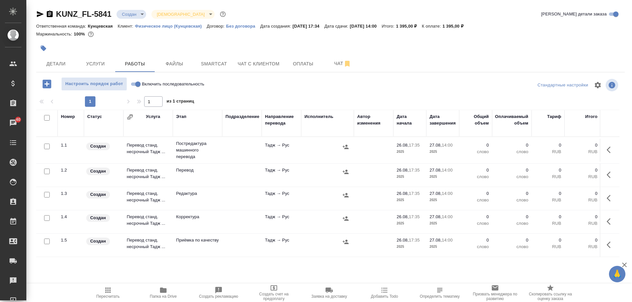
click at [145, 85] on span "Включить последовательность" at bounding box center [173, 84] width 63 height 7
click at [145, 85] on input "Включить последовательность" at bounding box center [138, 84] width 24 height 8
checkbox input "true"
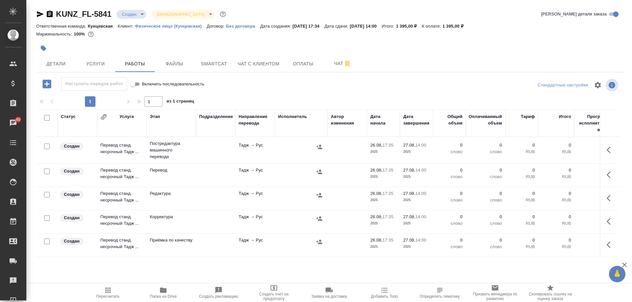
click at [42, 118] on div at bounding box center [44, 118] width 11 height 9
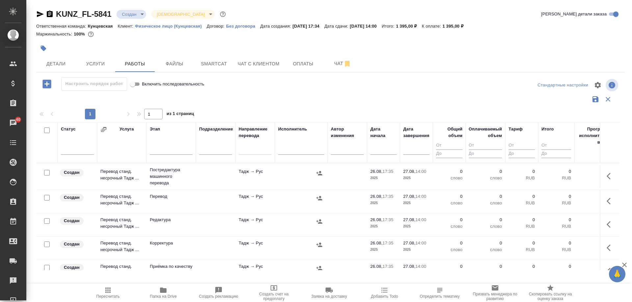
click at [50, 130] on div at bounding box center [44, 130] width 11 height 9
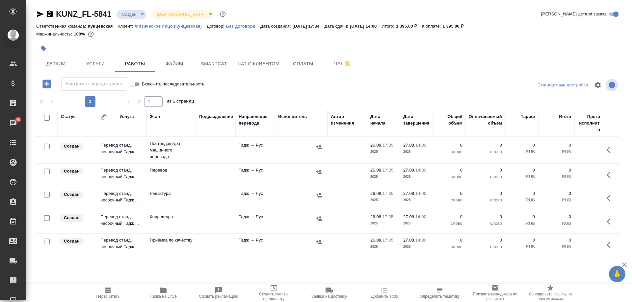
click at [48, 119] on input "checkbox" at bounding box center [47, 118] width 6 height 6
checkbox input "true"
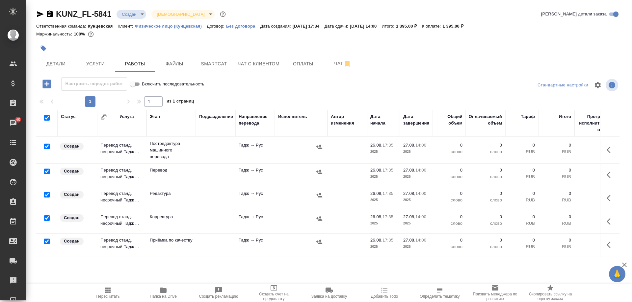
checkbox input "true"
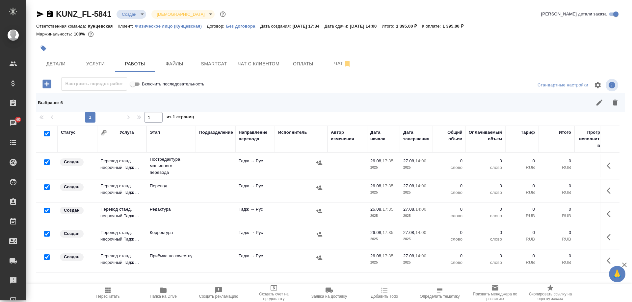
click at [48, 186] on input "checkbox" at bounding box center [47, 188] width 6 height 6
checkbox input "false"
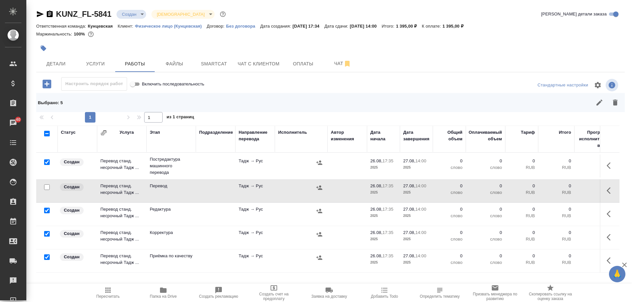
scroll to position [31, 0]
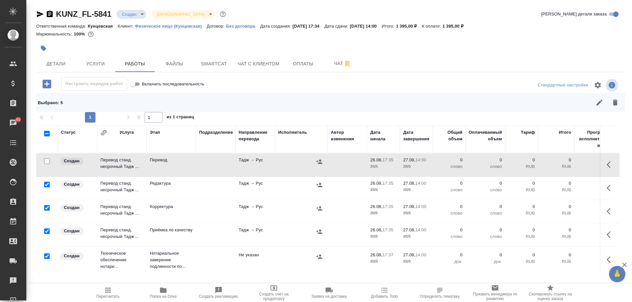
click at [49, 229] on input "checkbox" at bounding box center [47, 232] width 6 height 6
checkbox input "false"
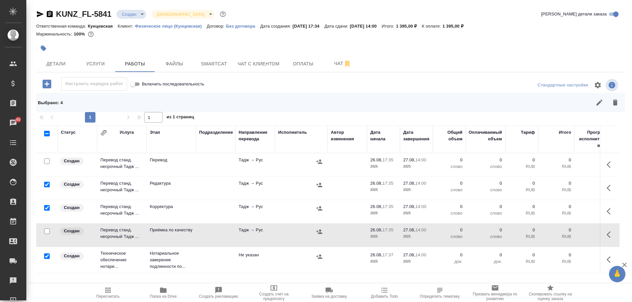
click at [46, 254] on input "checkbox" at bounding box center [47, 257] width 6 height 6
checkbox input "false"
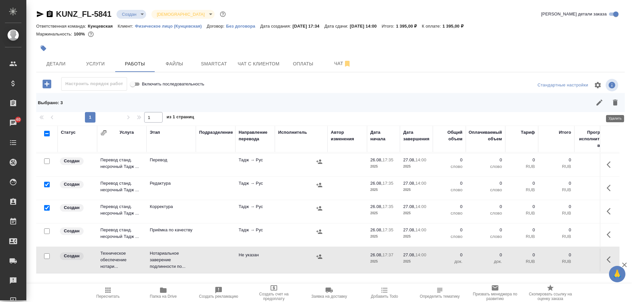
click at [611, 101] on icon "button" at bounding box center [615, 103] width 8 height 8
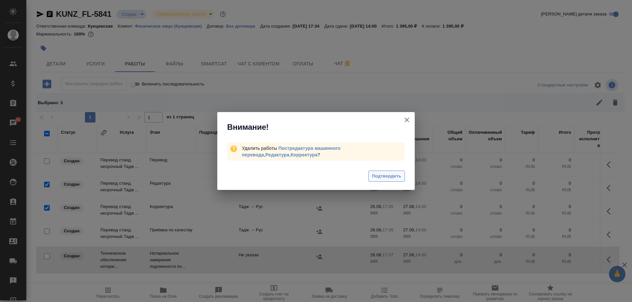
click at [391, 174] on span "Подтвердить" at bounding box center [386, 177] width 29 height 8
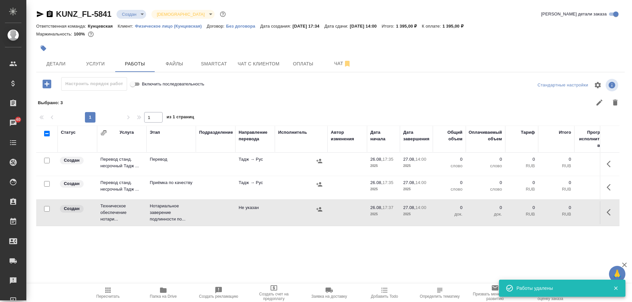
scroll to position [0, 0]
click at [612, 166] on icon "button" at bounding box center [611, 164] width 8 height 8
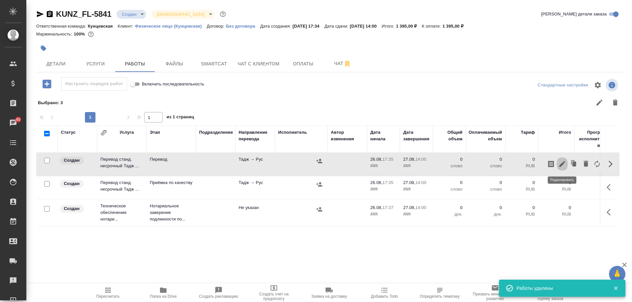
click at [563, 165] on icon "button" at bounding box center [562, 164] width 8 height 8
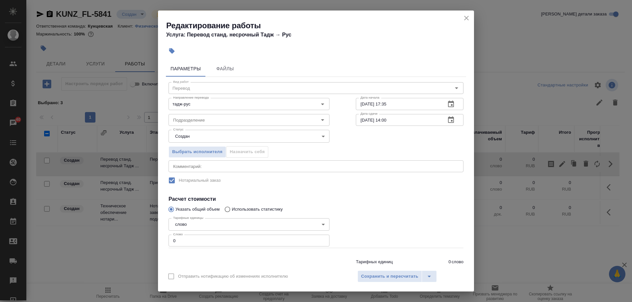
click at [190, 237] on input "0" at bounding box center [249, 241] width 161 height 12
type input "1"
click at [213, 120] on input "Подразделение" at bounding box center [237, 120] width 135 height 8
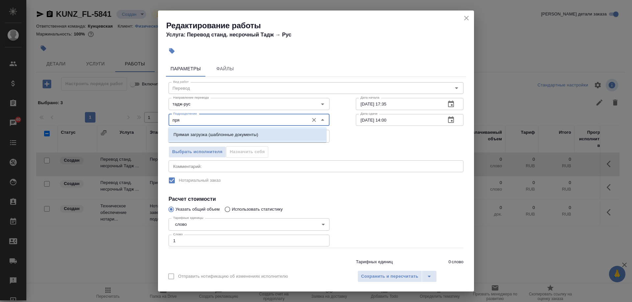
click at [215, 137] on p "Прямая загрузка (шаблонные документы)" at bounding box center [215, 135] width 85 height 7
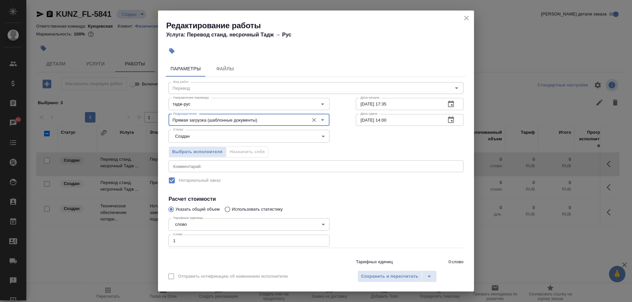
type input "Прямая загрузка (шаблонные документы)"
click at [385, 120] on input "[DATE] 14:00" at bounding box center [398, 120] width 85 height 12
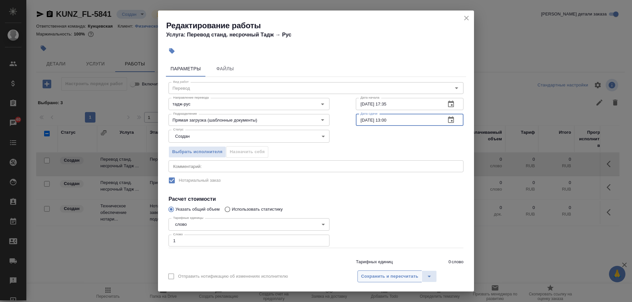
type input "27.08.2025 13:00"
click at [385, 275] on span "Сохранить и пересчитать" at bounding box center [389, 277] width 57 height 8
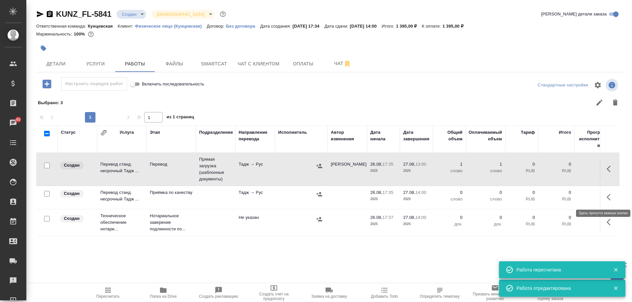
click at [610, 197] on icon "button" at bounding box center [611, 198] width 8 height 8
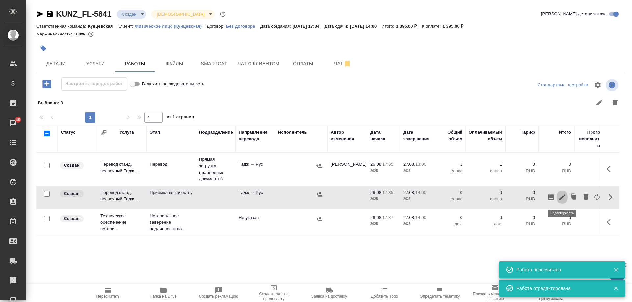
click at [562, 200] on icon "button" at bounding box center [562, 198] width 8 height 8
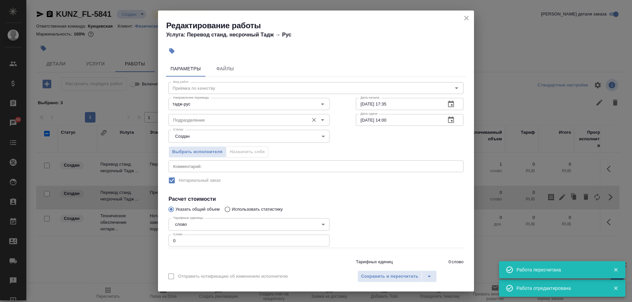
click at [255, 123] on input "Подразделение" at bounding box center [237, 120] width 135 height 8
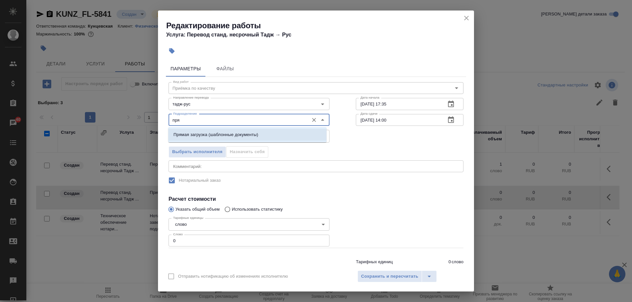
click at [228, 137] on p "Прямая загрузка (шаблонные документы)" at bounding box center [215, 135] width 85 height 7
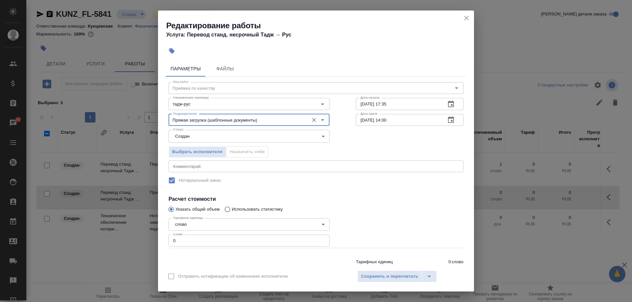
type input "Прямая загрузка (шаблонные документы)"
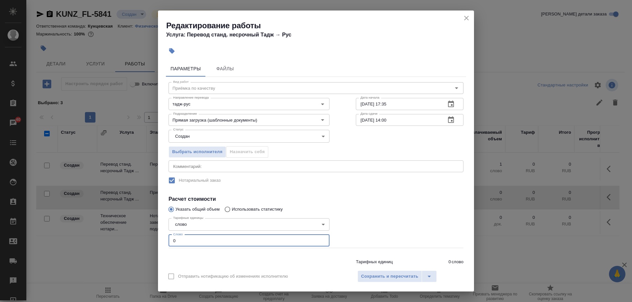
click at [215, 240] on input "0" at bounding box center [249, 241] width 161 height 12
type input "1"
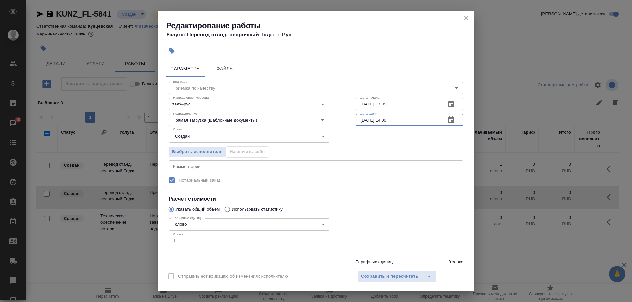
drag, startPoint x: 399, startPoint y: 121, endPoint x: 335, endPoint y: 126, distance: 64.3
click at [335, 126] on div "Вид работ Приёмка по качеству Вид работ Направление перевода тадж-рус Направлен…" at bounding box center [316, 177] width 300 height 200
drag, startPoint x: 396, startPoint y: 105, endPoint x: 329, endPoint y: 105, distance: 67.1
click at [330, 105] on div "Вид работ Приёмка по качеству Вид работ Направление перевода тадж-рус Направлен…" at bounding box center [316, 177] width 300 height 200
paste input "7.08.2025 14:00"
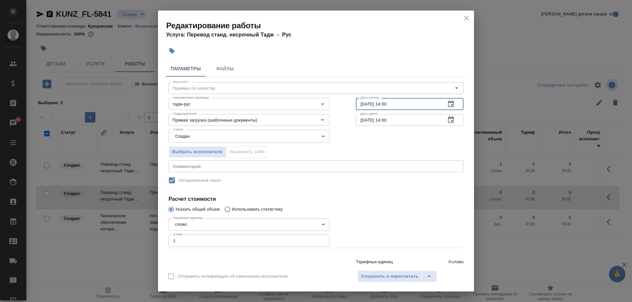
click at [385, 104] on input "[DATE] 14:00" at bounding box center [398, 104] width 85 height 12
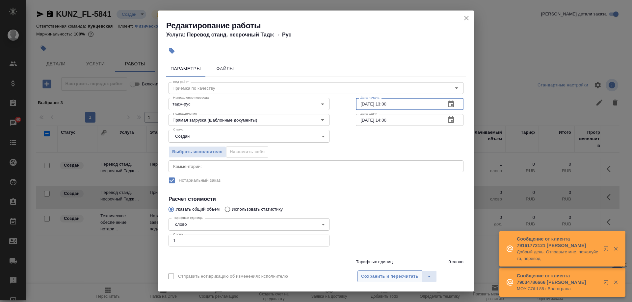
type input "27.08.2025 13:00"
click at [398, 276] on span "Сохранить и пересчитать" at bounding box center [389, 277] width 57 height 8
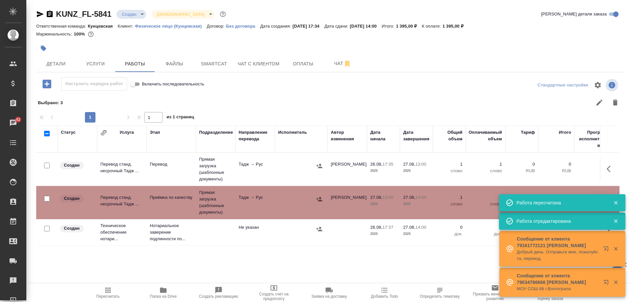
click at [618, 203] on icon "button" at bounding box center [616, 203] width 6 height 6
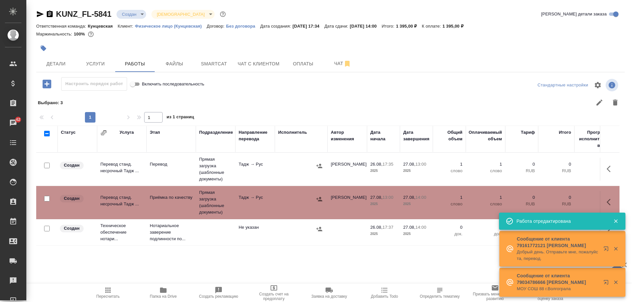
click at [352, 230] on td at bounding box center [346, 232] width 39 height 23
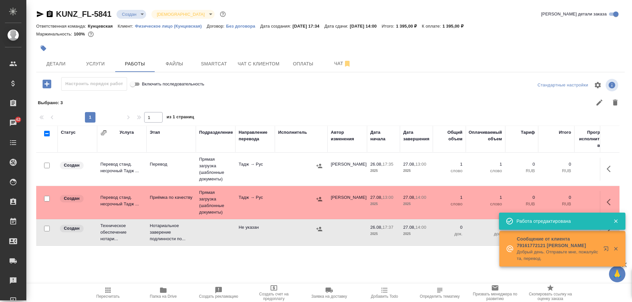
click at [352, 230] on td at bounding box center [346, 232] width 39 height 23
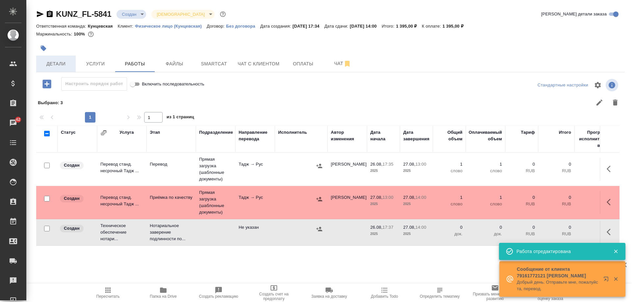
click at [62, 65] on span "Детали" at bounding box center [56, 64] width 32 height 8
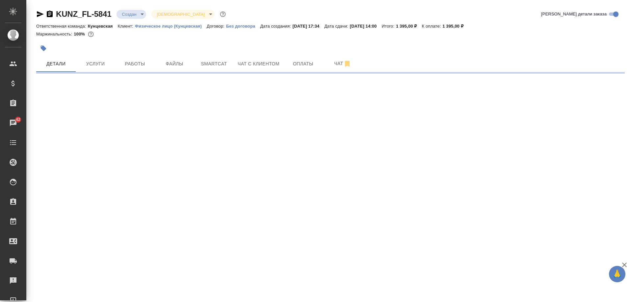
select select "RU"
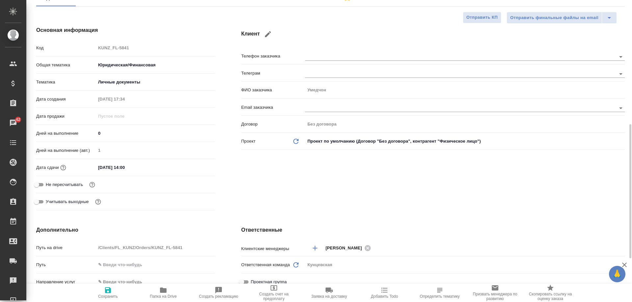
scroll to position [165, 0]
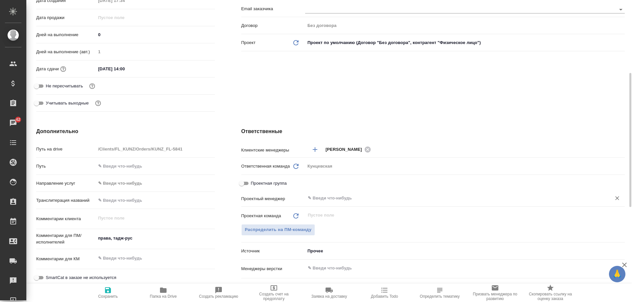
click at [328, 199] on input "text" at bounding box center [454, 199] width 294 height 8
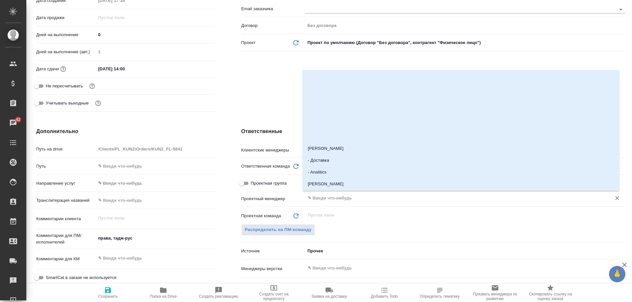
type textarea "x"
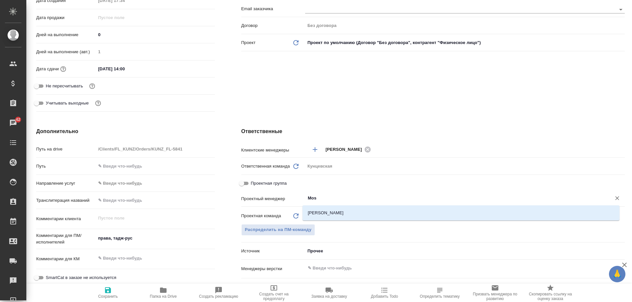
type input "Mosk"
click at [337, 213] on li "[PERSON_NAME]" at bounding box center [460, 213] width 317 height 12
type textarea "x"
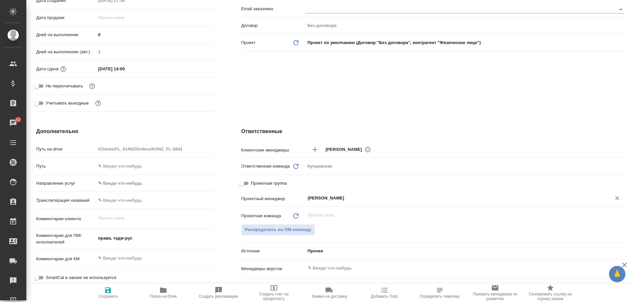
type input "[PERSON_NAME]"
click at [115, 288] on span "Сохранить" at bounding box center [107, 293] width 47 height 13
type textarea "x"
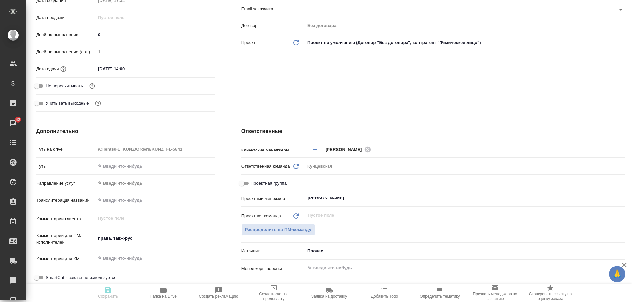
type textarea "x"
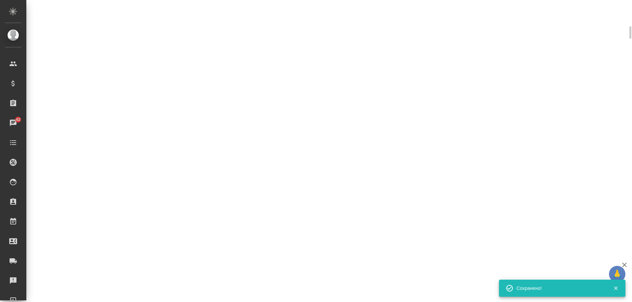
scroll to position [159, 0]
select select "RU"
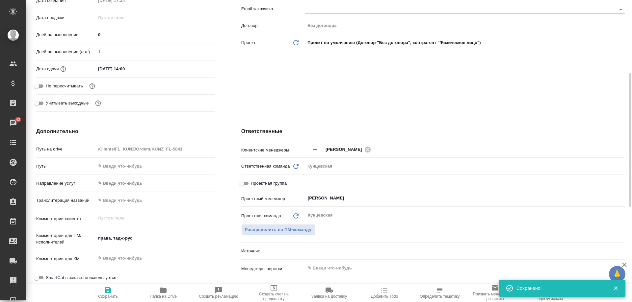
type textarea "x"
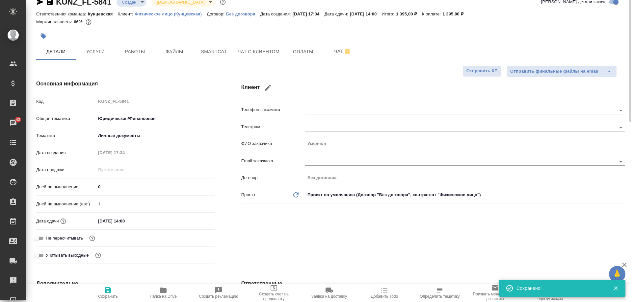
scroll to position [0, 0]
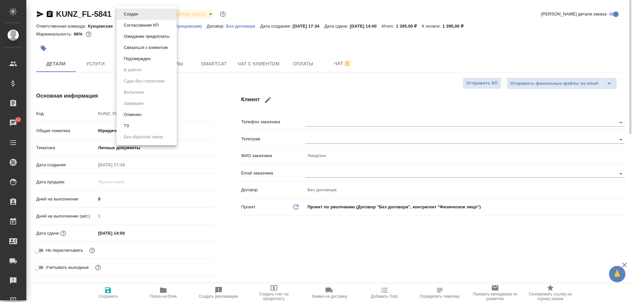
click at [133, 18] on body "🙏 .cls-1 fill:#fff; AWATERA Moskalets Alina Клиенты Спецификации Заказы 42 Чаты…" at bounding box center [316, 151] width 632 height 302
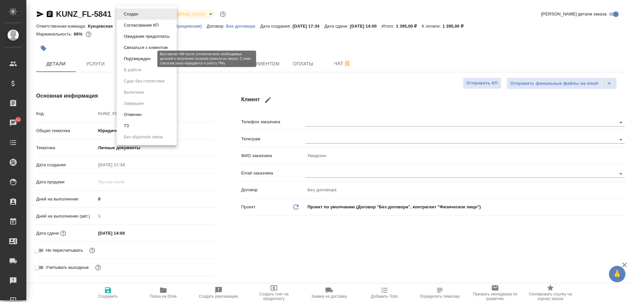
click at [138, 59] on button "Подтвержден" at bounding box center [137, 58] width 31 height 7
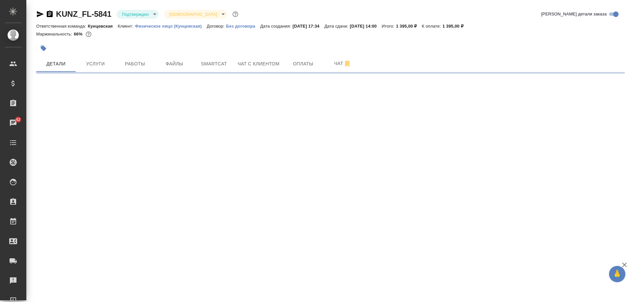
select select "RU"
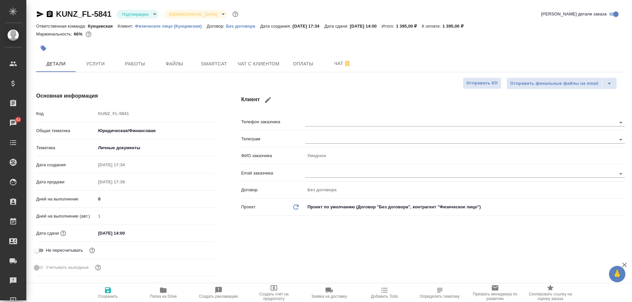
type textarea "x"
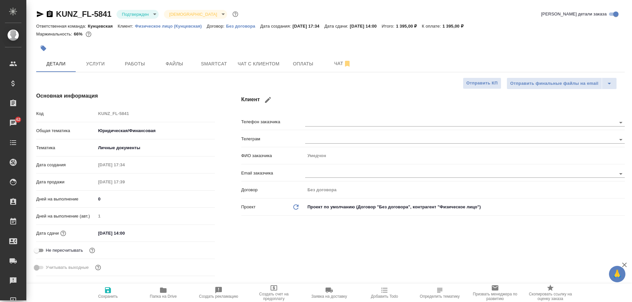
type textarea "x"
click at [119, 64] on span "Работы" at bounding box center [135, 64] width 32 height 8
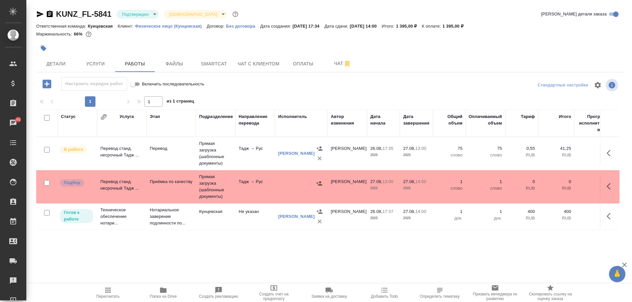
click at [132, 17] on body "🙏 .cls-1 fill:#fff; AWATERA Moskalets Alina Клиенты Спецификации Заказы 45 Чаты…" at bounding box center [316, 151] width 632 height 302
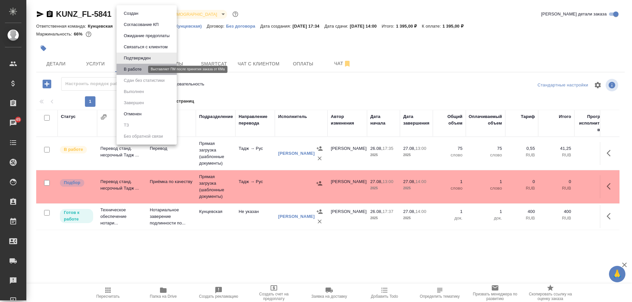
click at [140, 68] on button "В работе" at bounding box center [133, 69] width 22 height 7
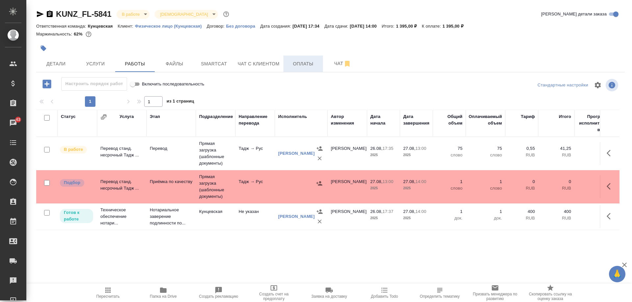
click at [297, 61] on span "Оплаты" at bounding box center [303, 64] width 32 height 8
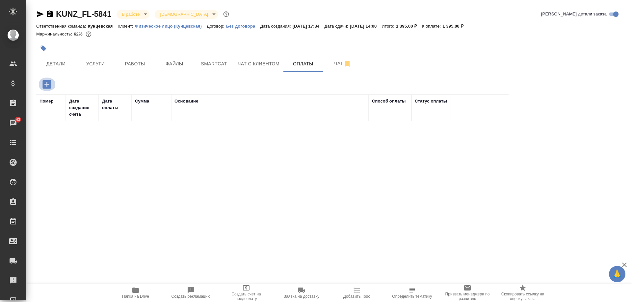
click at [43, 87] on icon "button" at bounding box center [46, 84] width 9 height 9
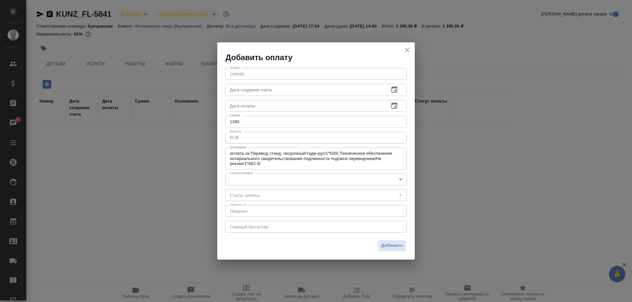
click at [278, 120] on input "1395" at bounding box center [316, 122] width 182 height 12
type input "1400"
click at [278, 182] on body "🙏 .cls-1 fill:#fff; AWATERA Moskalets Alina Клиенты Спецификации Заказы 43 Чаты…" at bounding box center [316, 151] width 632 height 302
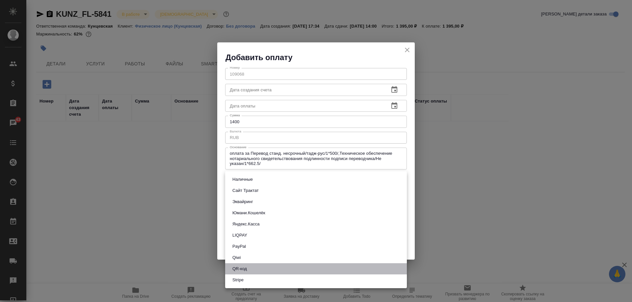
click at [261, 272] on li "QR-код" at bounding box center [316, 269] width 182 height 11
type input "60e5684acae83f185c96e013"
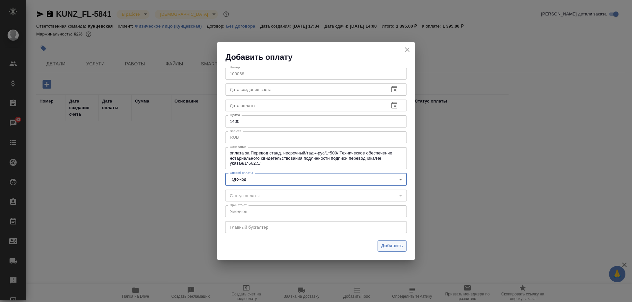
click at [394, 246] on span "Добавить" at bounding box center [392, 247] width 22 height 8
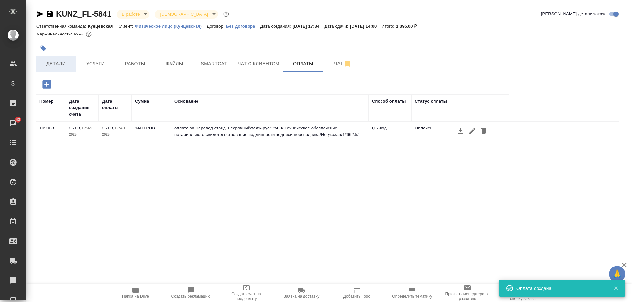
click at [67, 59] on button "Детали" at bounding box center [55, 64] width 39 height 16
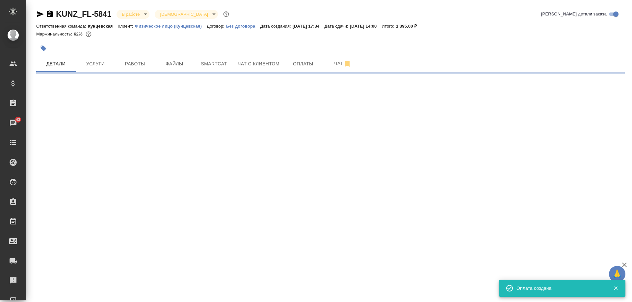
select select "RU"
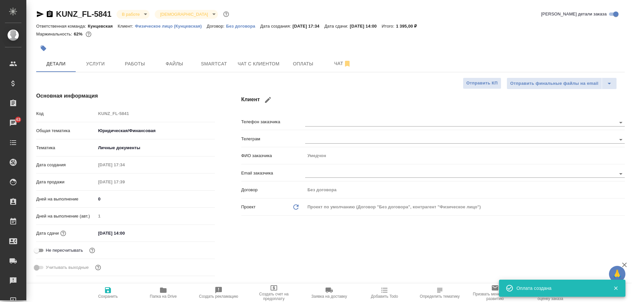
type textarea "x"
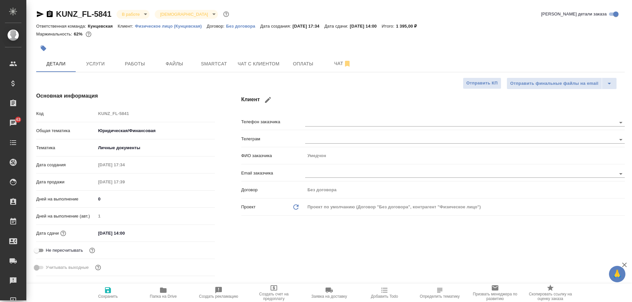
type textarea "x"
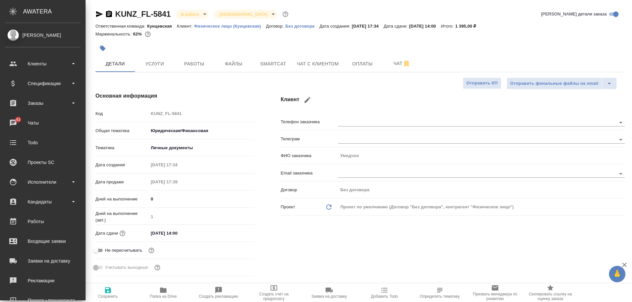
type textarea "x"
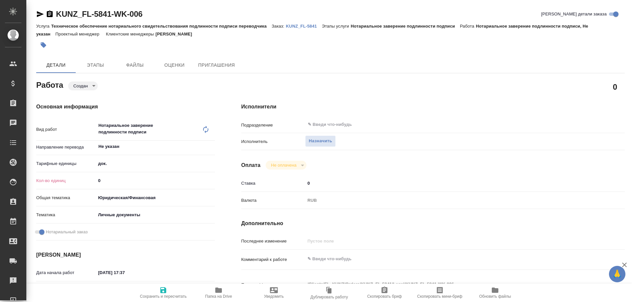
type textarea "x"
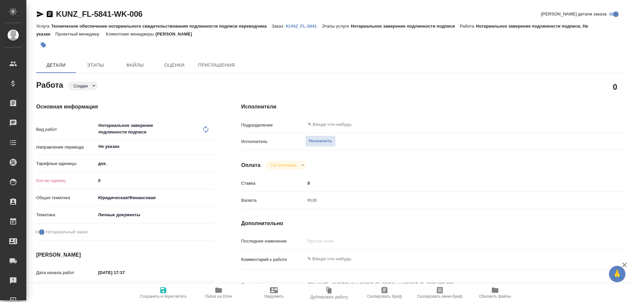
type textarea "x"
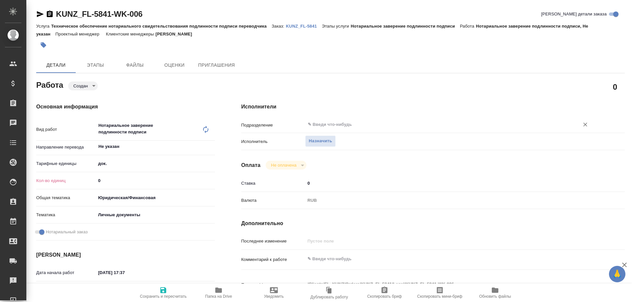
type textarea "x"
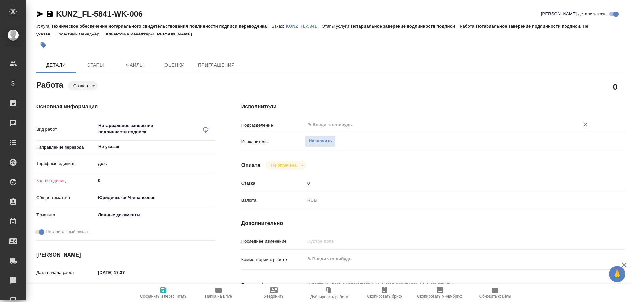
type textarea "x"
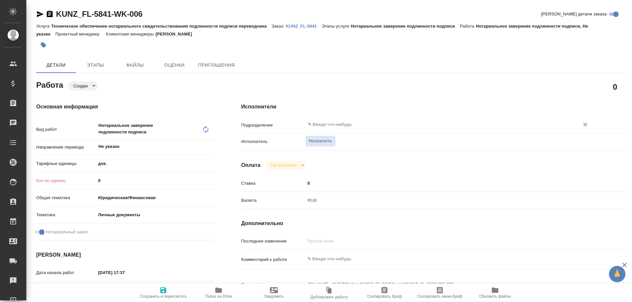
click at [322, 126] on input "text" at bounding box center [438, 125] width 262 height 8
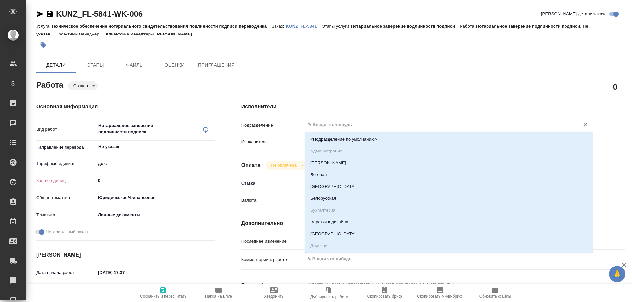
type textarea "x"
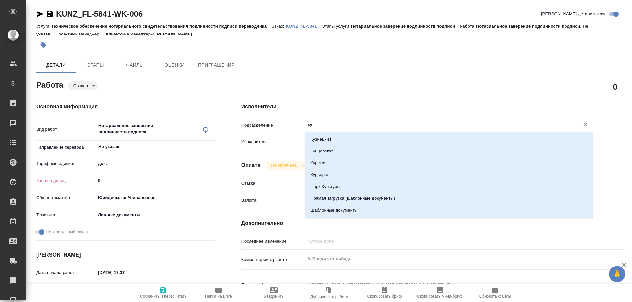
type input "кун"
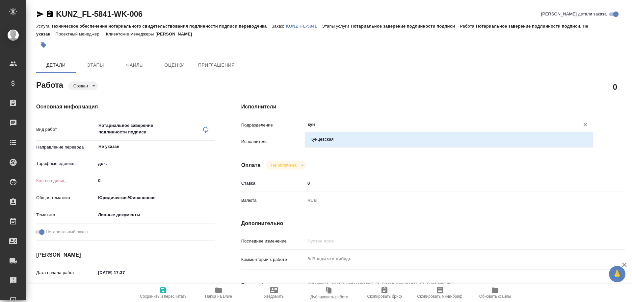
type textarea "x"
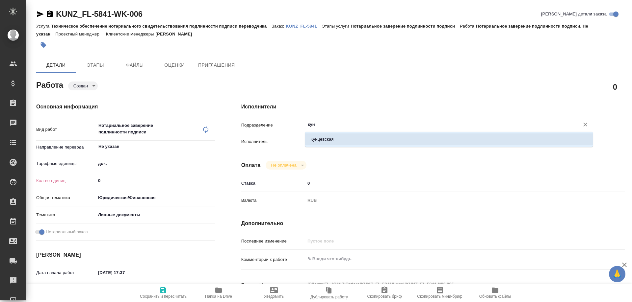
click at [325, 139] on li "Кунцевская" at bounding box center [449, 140] width 288 height 12
type textarea "x"
type input "Кунцевская"
type textarea "x"
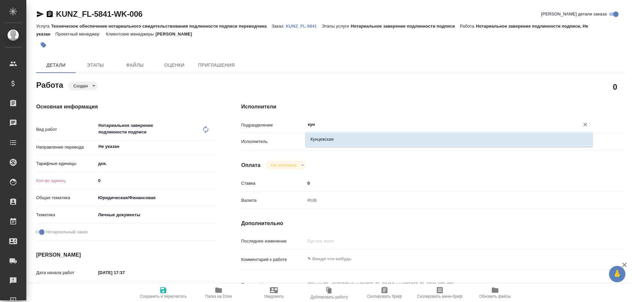
type textarea "x"
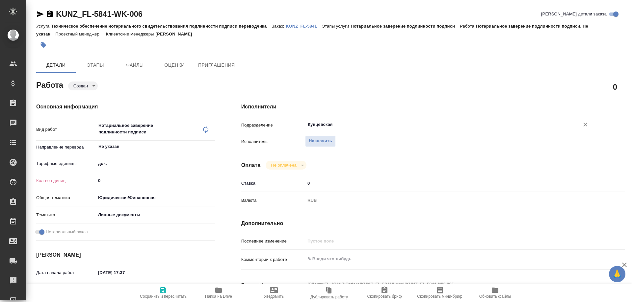
type input "Кунцевская"
click at [114, 184] on input "0" at bounding box center [155, 181] width 119 height 10
type textarea "x"
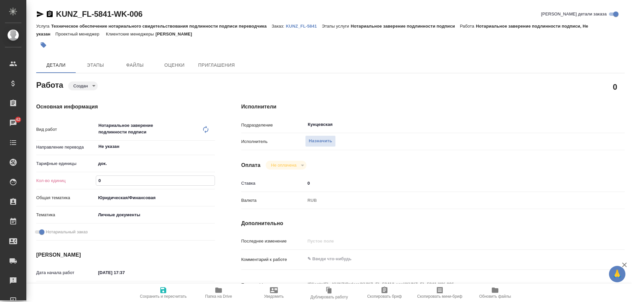
type textarea "x"
type input "1"
type textarea "x"
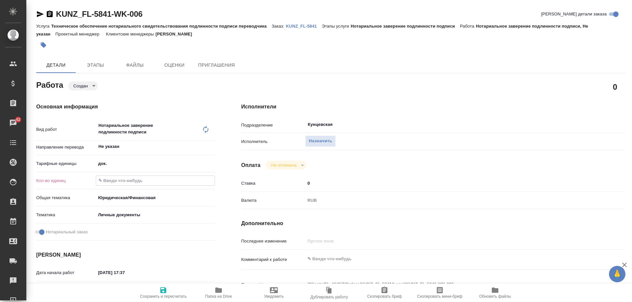
type textarea "x"
type input "1"
click at [165, 287] on icon "button" at bounding box center [163, 291] width 8 height 8
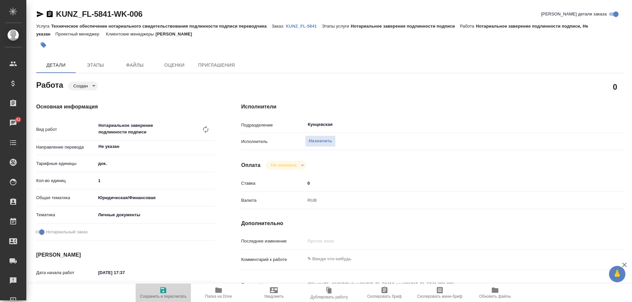
type textarea "x"
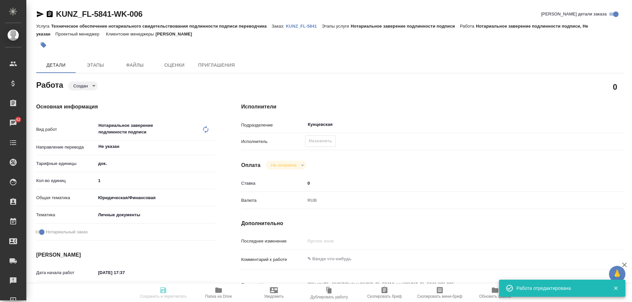
type textarea "x"
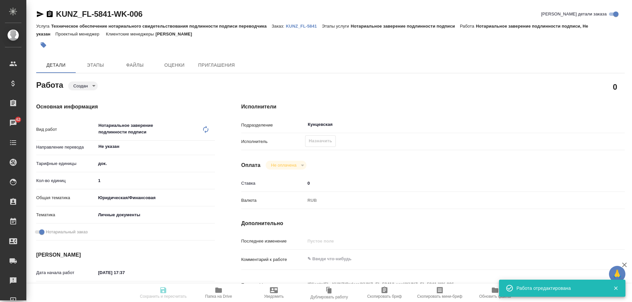
type textarea "x"
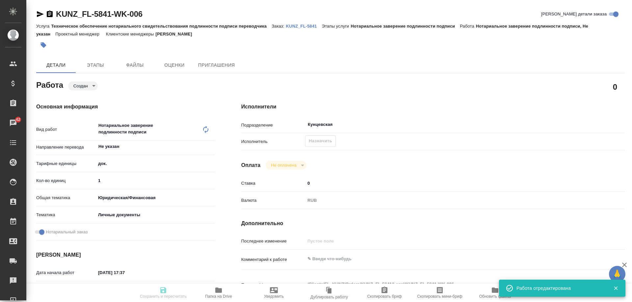
type input "created"
type textarea "Нотариальное заверение подлинности подписи"
type textarea "x"
type input "Не указан"
type input "5a8b1489cc6b4906c91bfd8b"
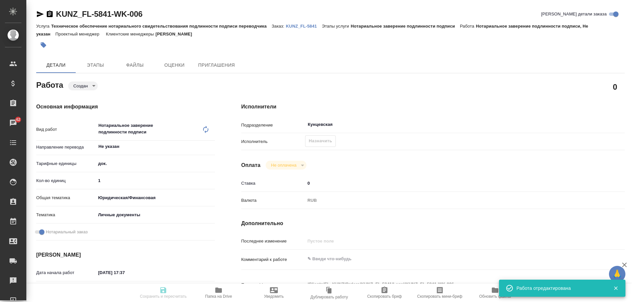
type input "1"
type input "yr-fn"
type input "5a8b8b956a9677013d343cfe"
checkbox input "true"
type input "26.08.2025 17:37"
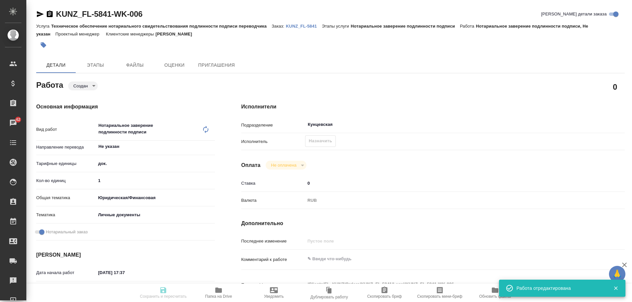
type input "27.08.2025 14:00"
type input "Кунцевская"
type input "notPayed"
type input "0"
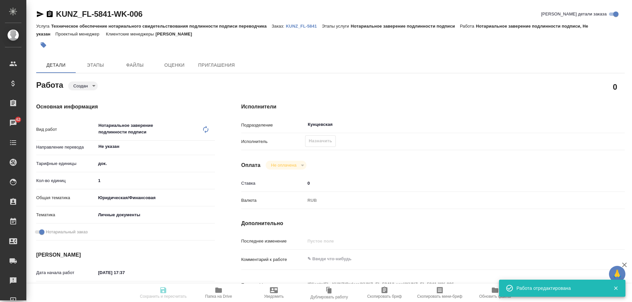
type input "RUB"
type input "[PERSON_NAME]"
type textarea "x"
type textarea "/Clients/FL_KUNZ/Orders/KUNZ_FL-5841/Legal/KUNZ_FL-5841-WK-006"
type textarea "x"
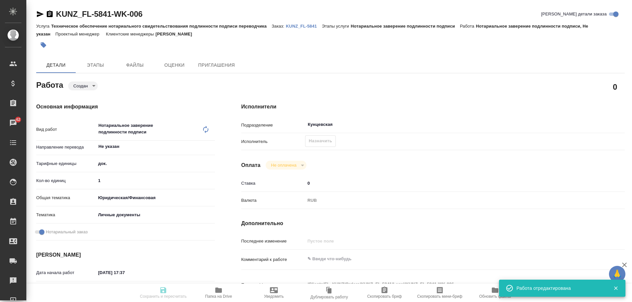
type input "KUNZ_FL-5841"
type input "Техническое обеспечение нотариального свидетельствования подлинности подписи пе…"
type input "Нотариальное заверение подлинности подписи"
type input "[PERSON_NAME]"
type input "/Clients/FL_KUNZ/Orders/KUNZ_FL-5841"
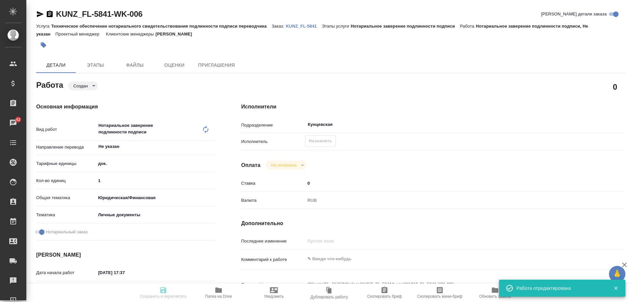
type textarea "x"
type textarea "права, тадж-рус"
type textarea "x"
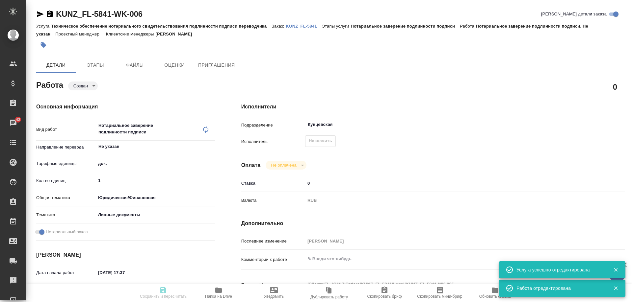
type textarea "x"
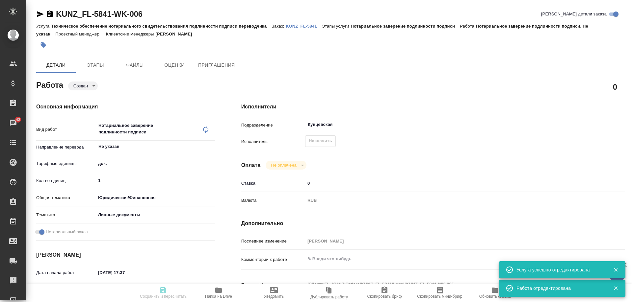
type textarea "x"
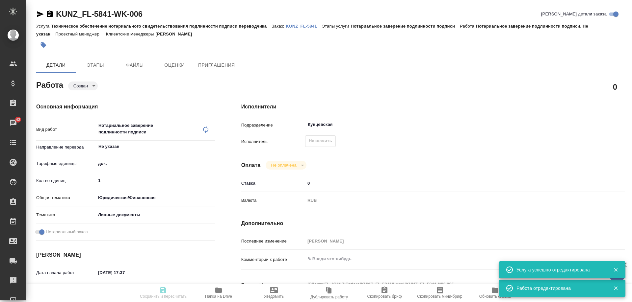
type textarea "x"
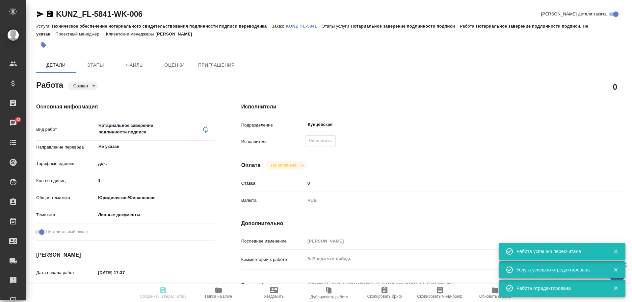
click at [323, 142] on div "Назначить" at bounding box center [320, 142] width 31 height 12
type input "created"
type textarea "Нотариальное заверение подлинности подписи"
type textarea "x"
type input "Не указан"
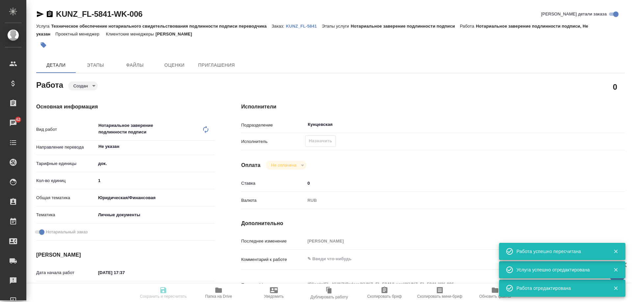
type input "5a8b1489cc6b4906c91bfd8b"
type input "1"
type input "yr-fn"
type input "5a8b8b956a9677013d343cfe"
checkbox input "true"
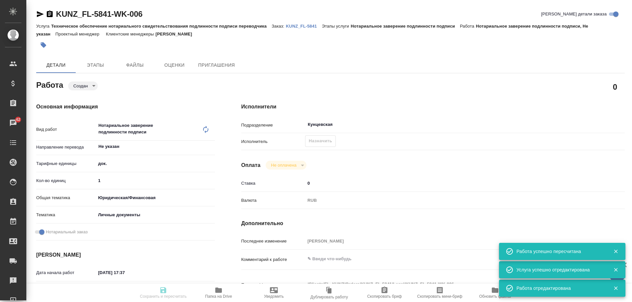
type input "26.08.2025 17:37"
type input "[DATE] 14:00"
type input "Кунцевская"
type input "notPayed"
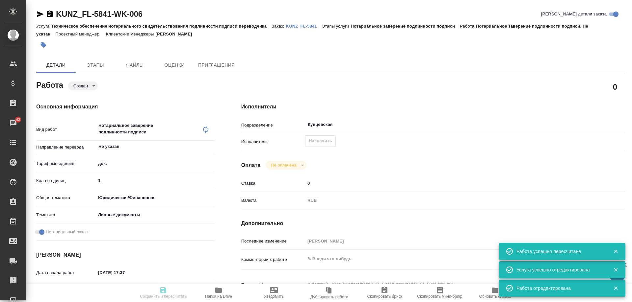
type input "0"
type input "RUB"
type input "[PERSON_NAME]"
type textarea "x"
type textarea "/Clients/FL_KUNZ/Orders/KUNZ_FL-5841/Legal/KUNZ_FL-5841-WK-006"
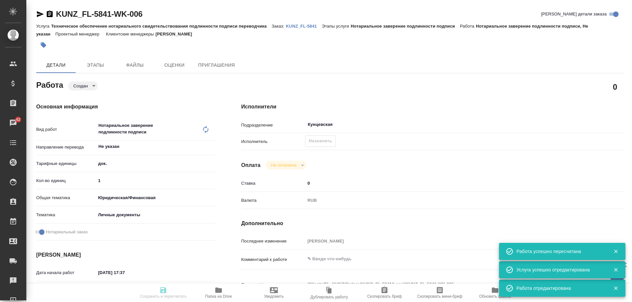
type textarea "x"
type input "KUNZ_FL-5841"
type input "Техническое обеспечение нотариального свидетельствования подлинности подписи пе…"
type input "Нотариальное заверение подлинности подписи"
type input "[PERSON_NAME]"
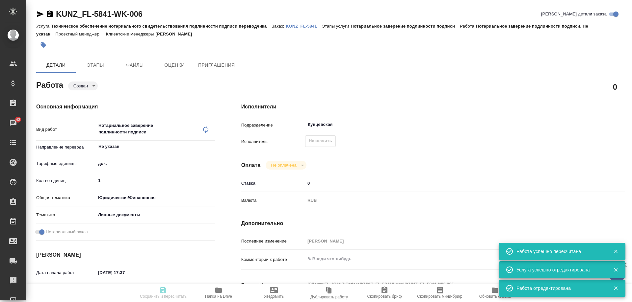
type input "/Clients/FL_KUNZ/Orders/KUNZ_FL-5841"
type textarea "x"
type textarea "права, тадж-рус"
type textarea "x"
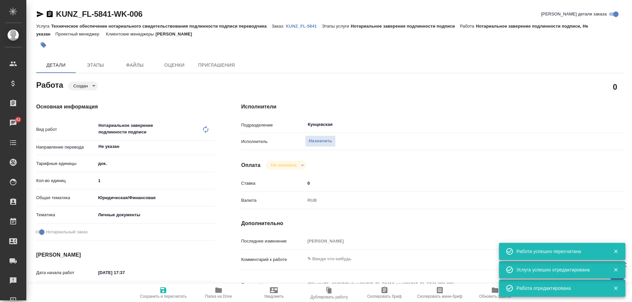
type textarea "x"
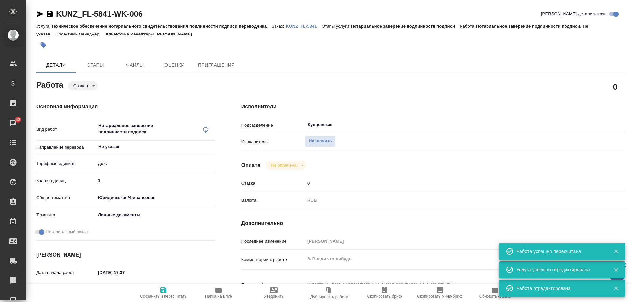
type textarea "x"
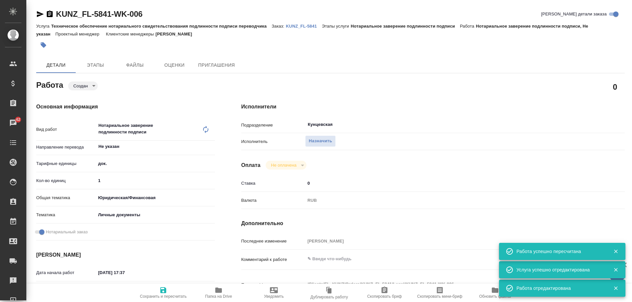
type textarea "x"
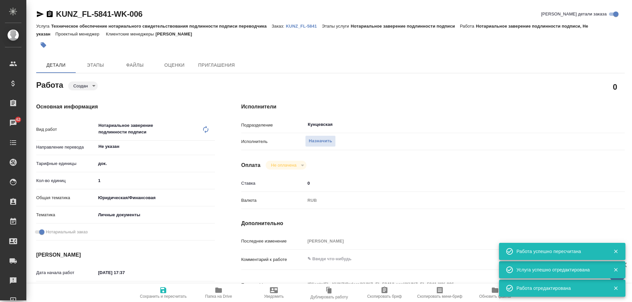
type textarea "x"
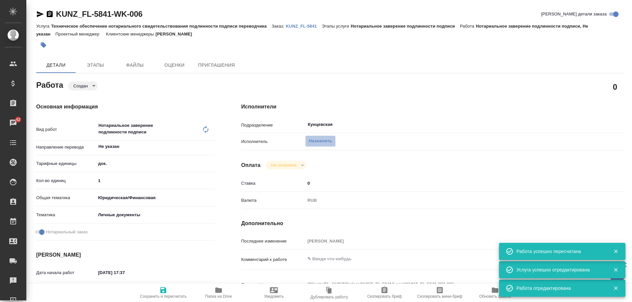
type textarea "x"
click at [323, 142] on span "Назначить" at bounding box center [320, 142] width 23 height 8
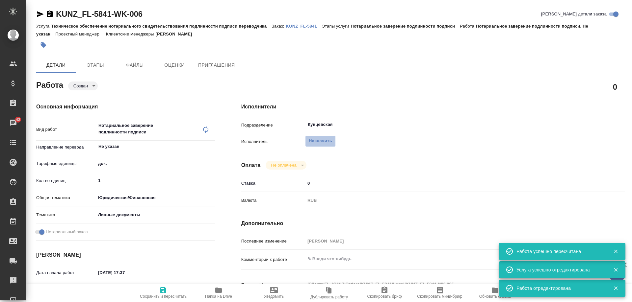
type textarea "x"
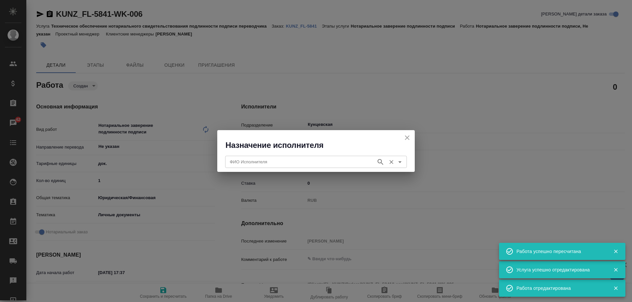
type textarea "x"
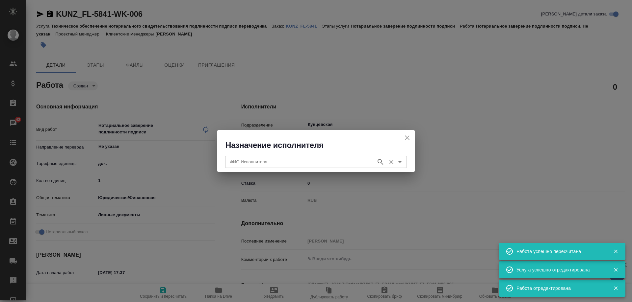
click at [283, 161] on input "ФИО Исполнителя" at bounding box center [300, 162] width 146 height 8
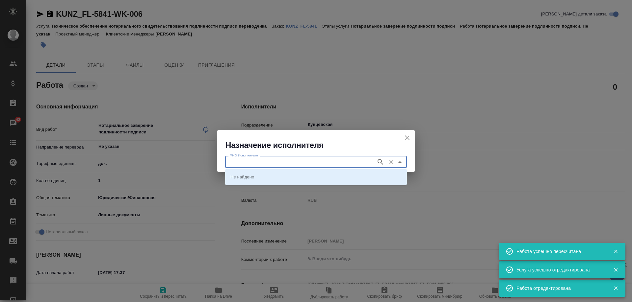
type input "п"
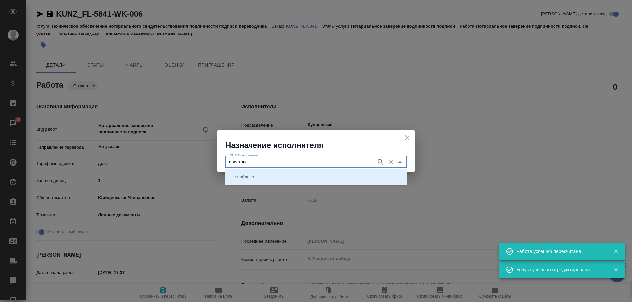
type input "аристова"
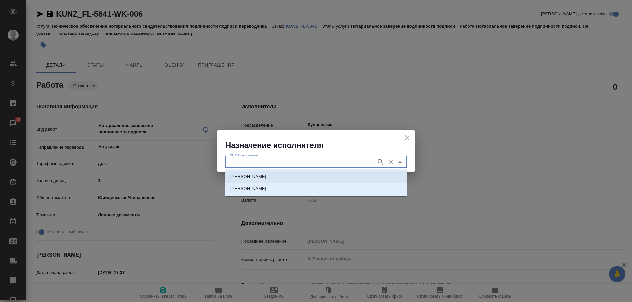
click at [266, 177] on p "[PERSON_NAME]" at bounding box center [248, 177] width 36 height 7
type input "[PERSON_NAME]"
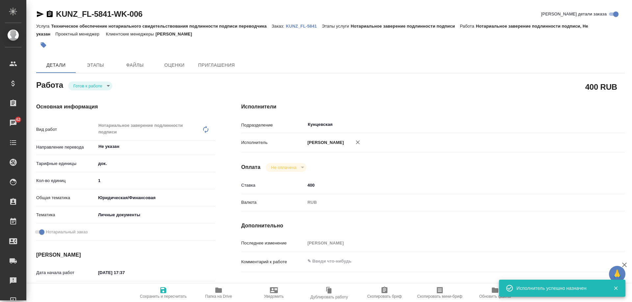
type textarea "x"
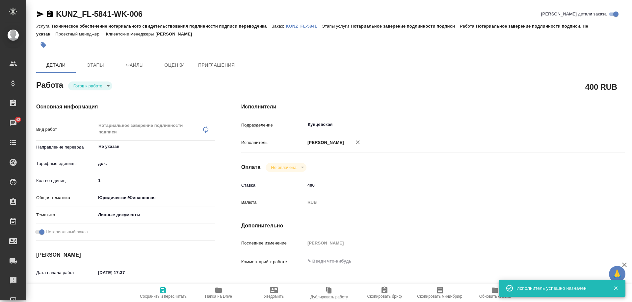
type textarea "x"
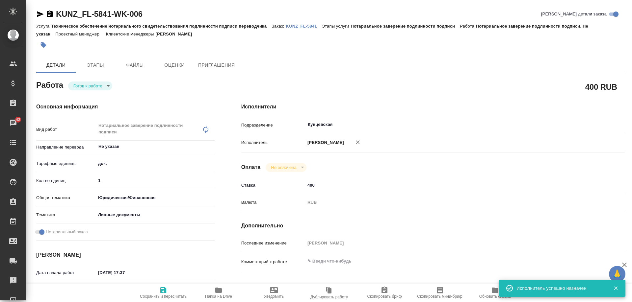
type textarea "x"
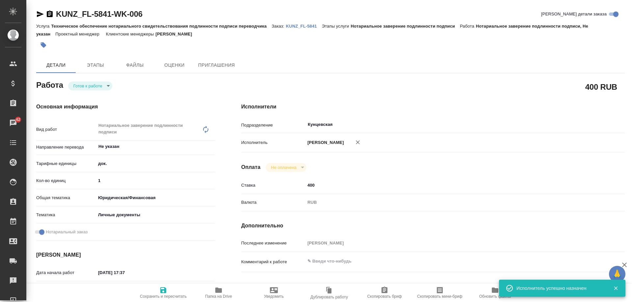
type textarea "x"
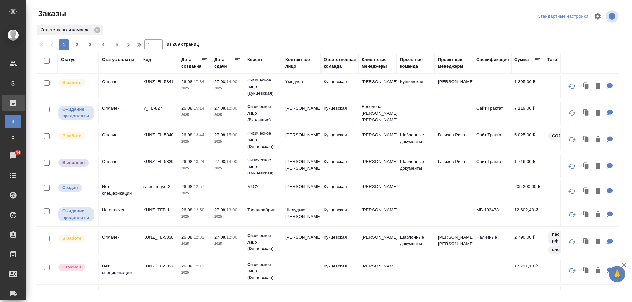
click at [159, 93] on td "KUNZ_FL-5841" at bounding box center [159, 86] width 38 height 23
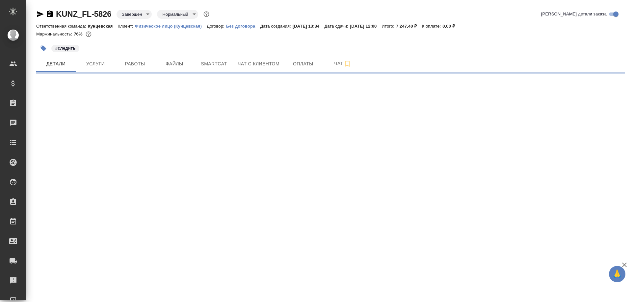
select select "RU"
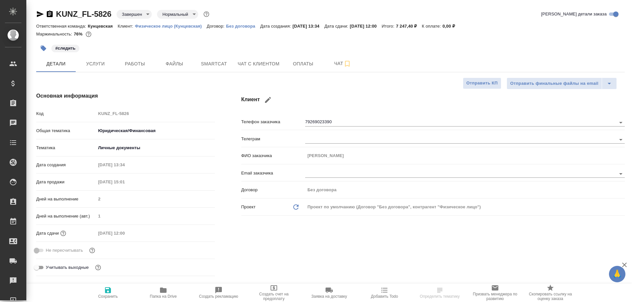
type textarea "x"
click at [164, 293] on icon "button" at bounding box center [163, 290] width 7 height 5
type textarea "x"
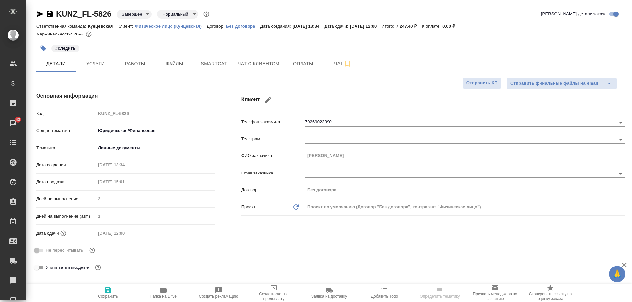
type textarea "x"
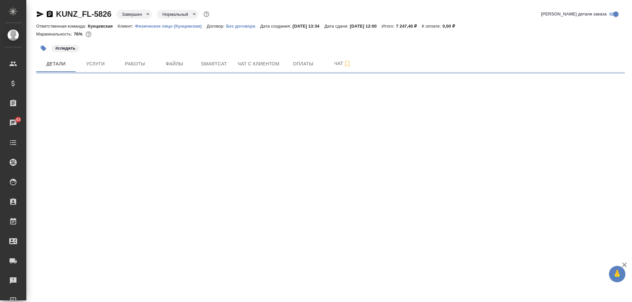
select select "RU"
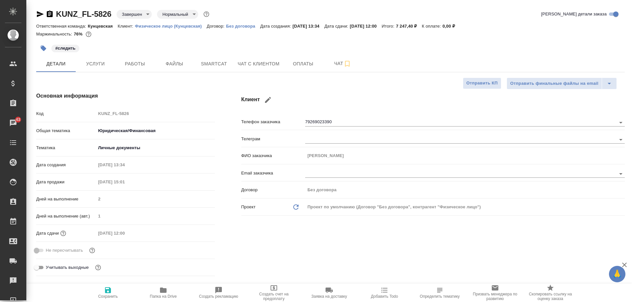
type textarea "x"
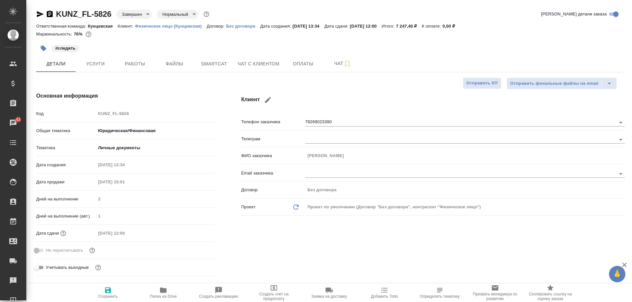
type textarea "x"
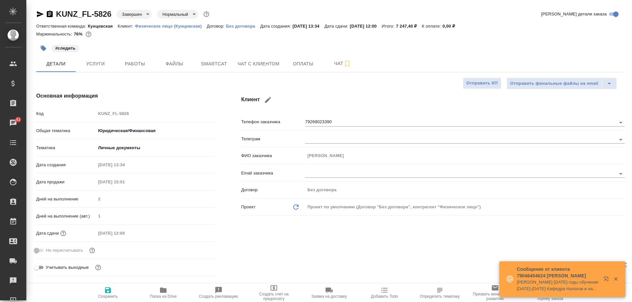
type textarea "x"
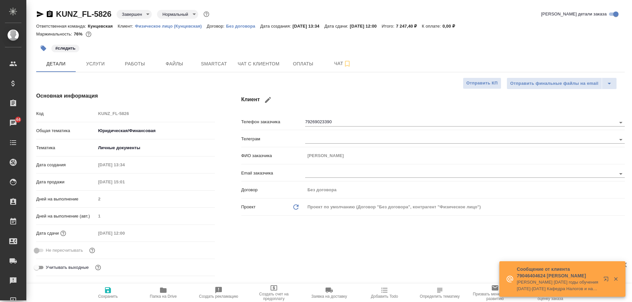
type textarea "x"
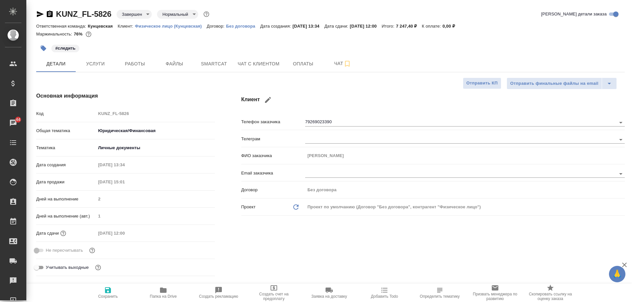
type textarea "x"
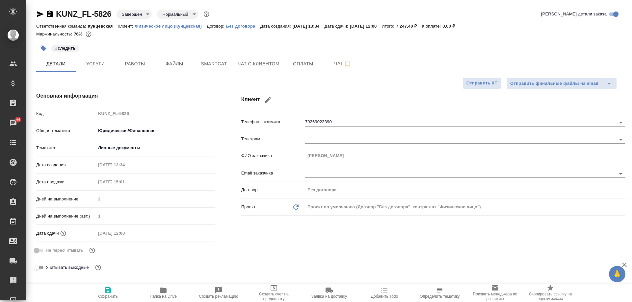
type textarea "x"
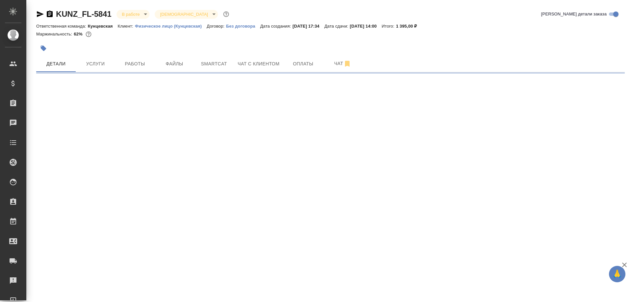
select select "RU"
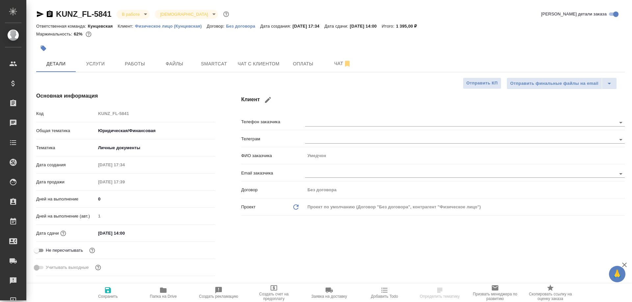
type textarea "x"
click at [44, 45] on icon "button" at bounding box center [43, 48] width 7 height 7
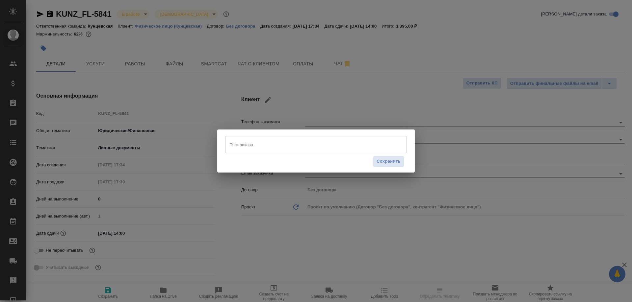
click at [256, 147] on input "Тэги заказа" at bounding box center [309, 144] width 163 height 11
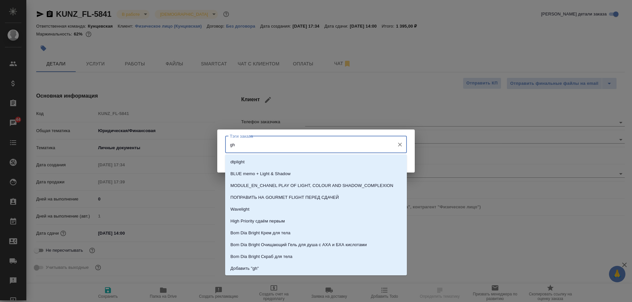
type input "g"
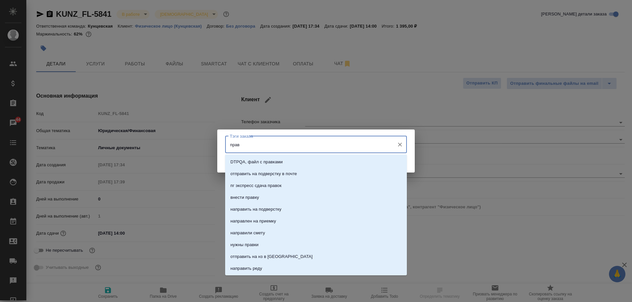
type input "права"
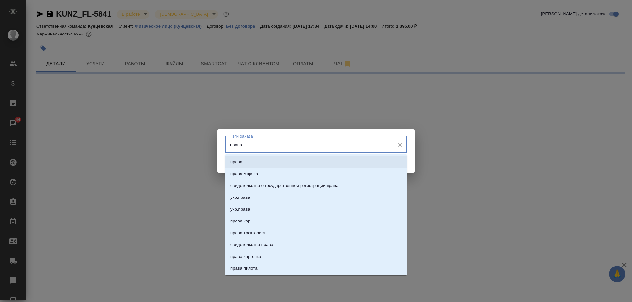
click at [250, 161] on li "права" at bounding box center [316, 162] width 182 height 12
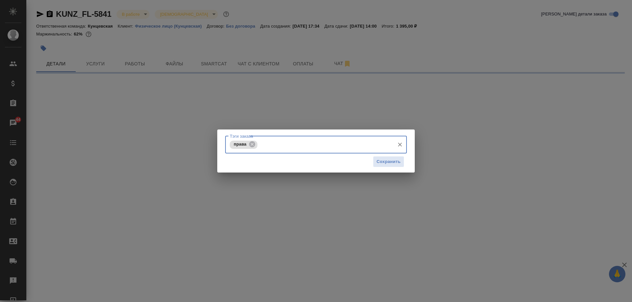
select select "RU"
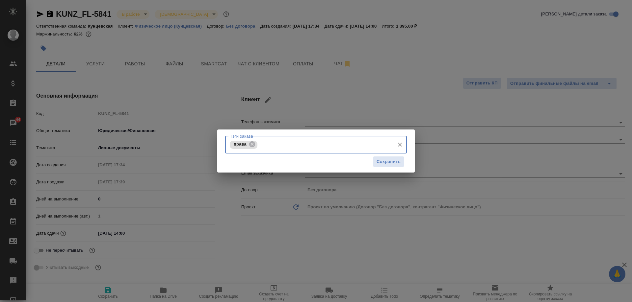
click at [272, 143] on input "Тэги заказа" at bounding box center [325, 144] width 132 height 11
type textarea "x"
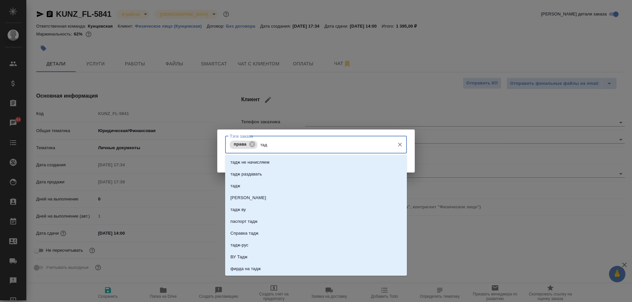
type input "тадж"
click at [253, 241] on li "тадж-рус" at bounding box center [316, 246] width 182 height 12
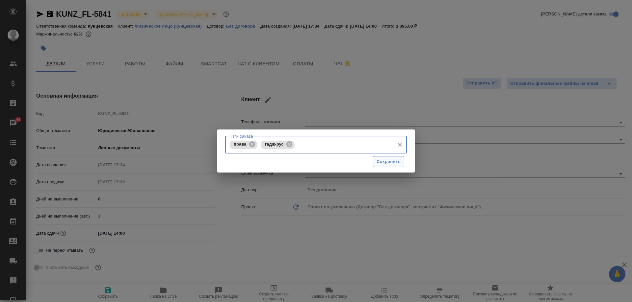
click at [379, 158] on span "Сохранить" at bounding box center [389, 162] width 24 height 8
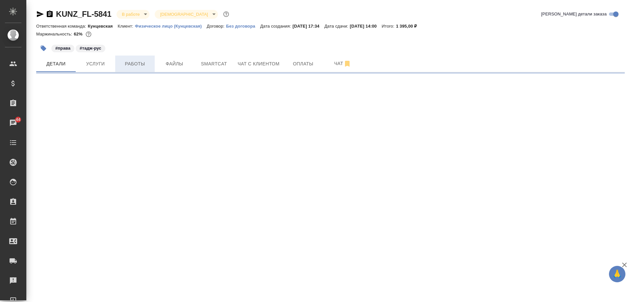
select select "RU"
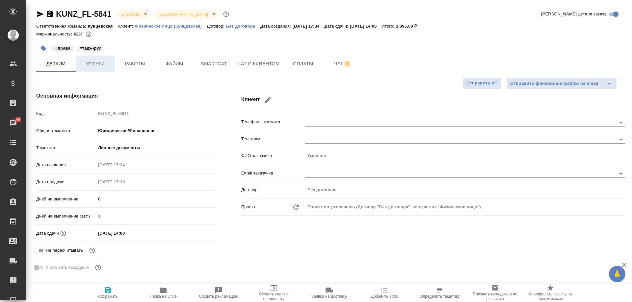
type textarea "x"
click at [139, 65] on span "Работы" at bounding box center [135, 64] width 32 height 8
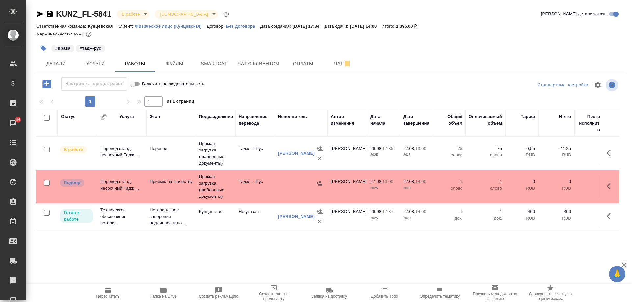
click at [403, 94] on div at bounding box center [330, 94] width 588 height 3
click at [54, 67] on span "Детали" at bounding box center [56, 64] width 32 height 8
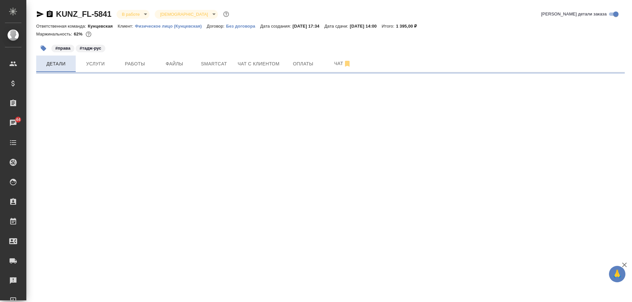
select select "RU"
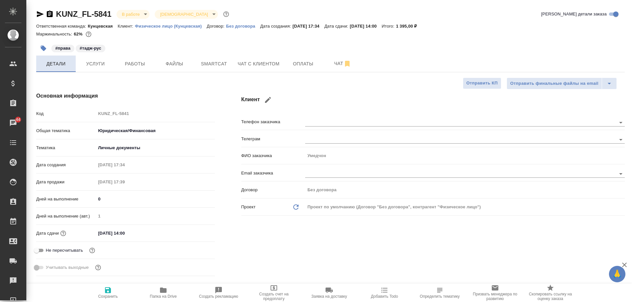
type textarea "x"
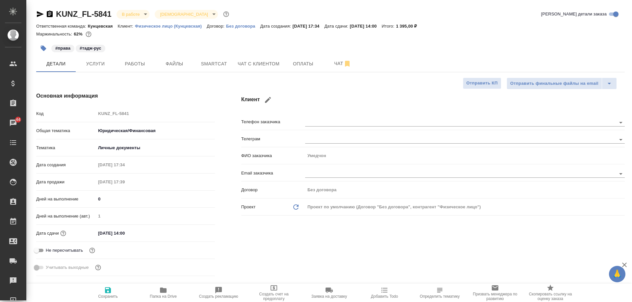
type textarea "x"
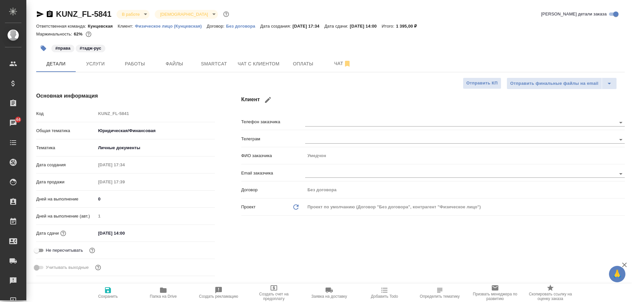
type textarea "x"
